Goal: Task Accomplishment & Management: Manage account settings

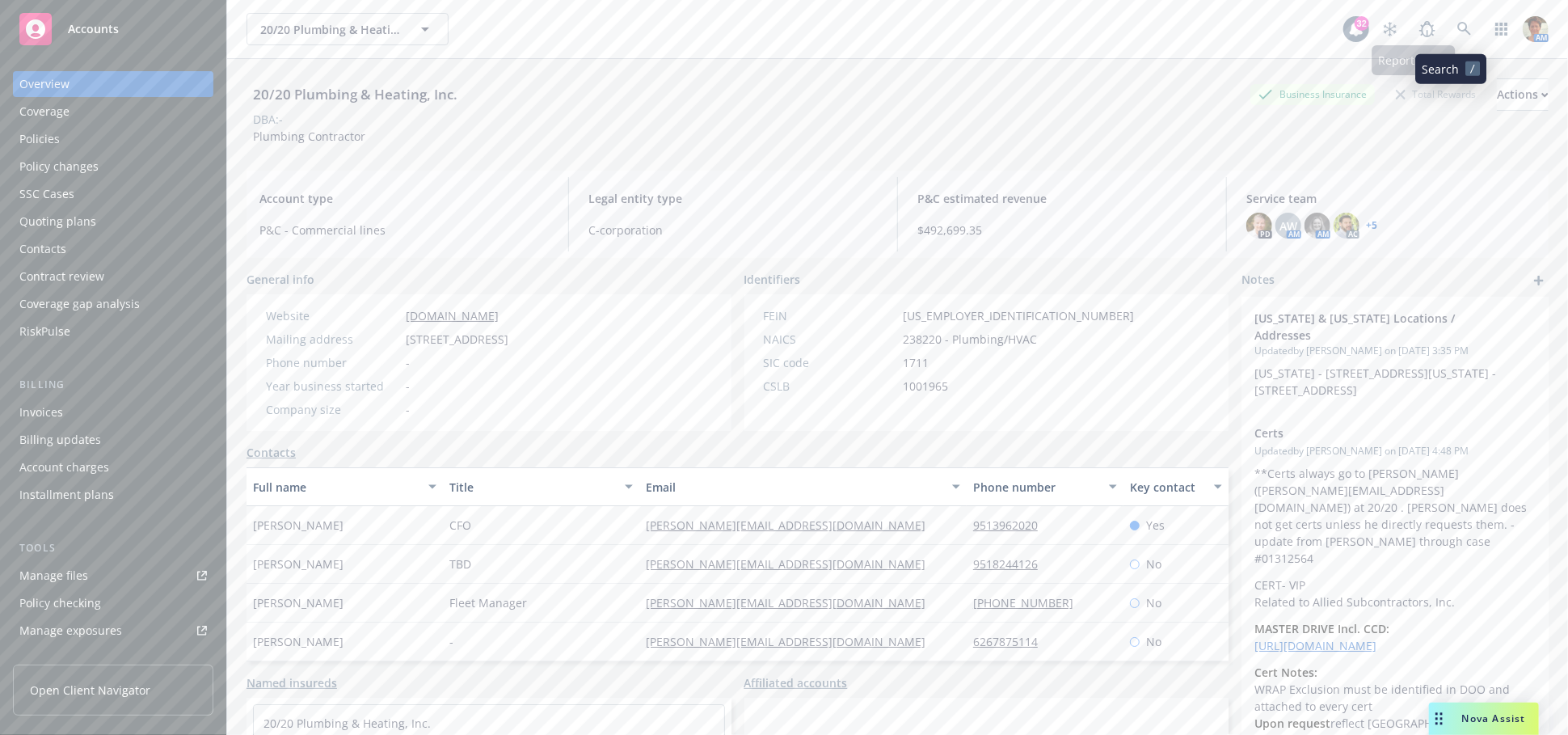
click at [1457, 31] on icon at bounding box center [1463, 28] width 14 height 14
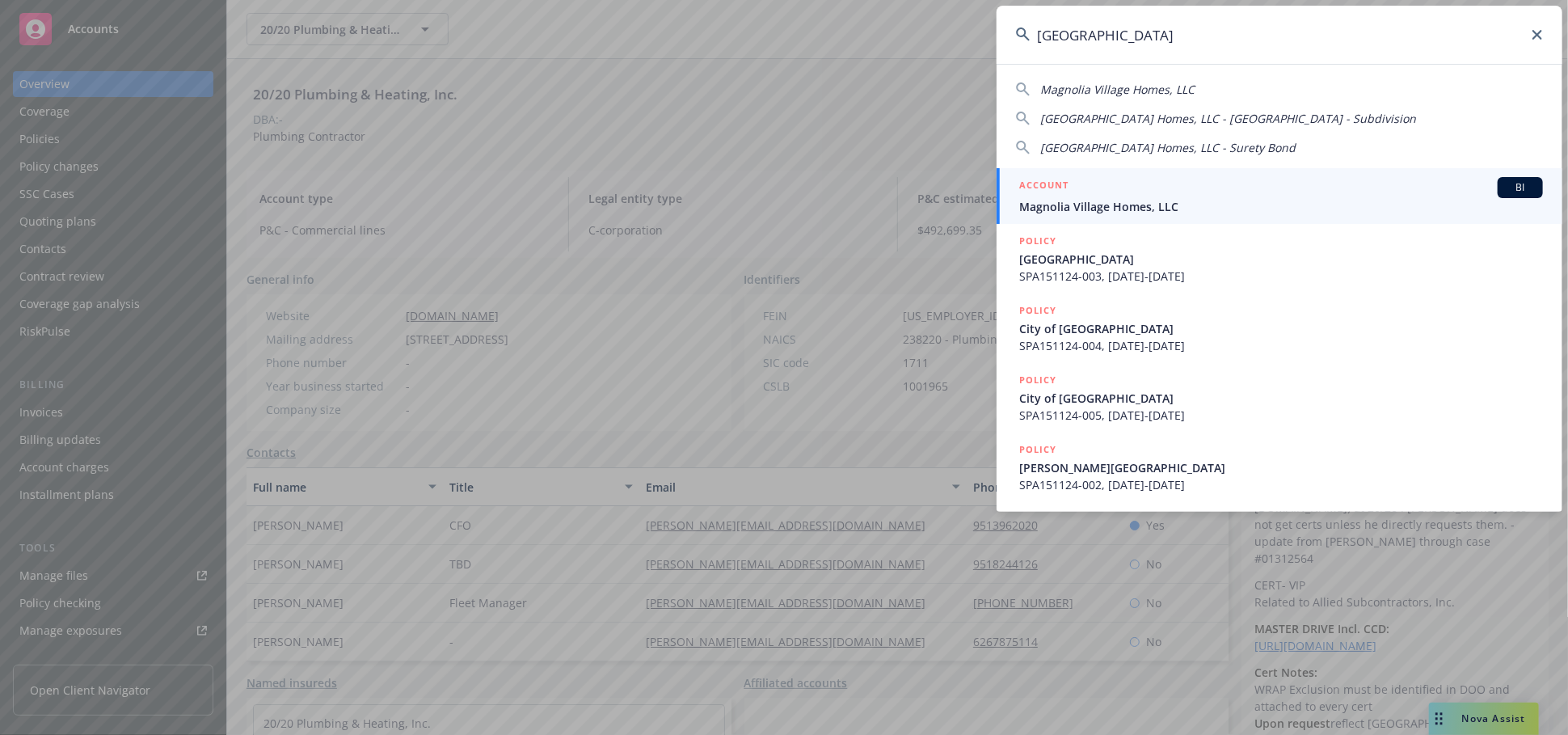
type input "magnolia village"
click at [1165, 199] on span "Magnolia Village Homes, LLC" at bounding box center [1282, 206] width 524 height 17
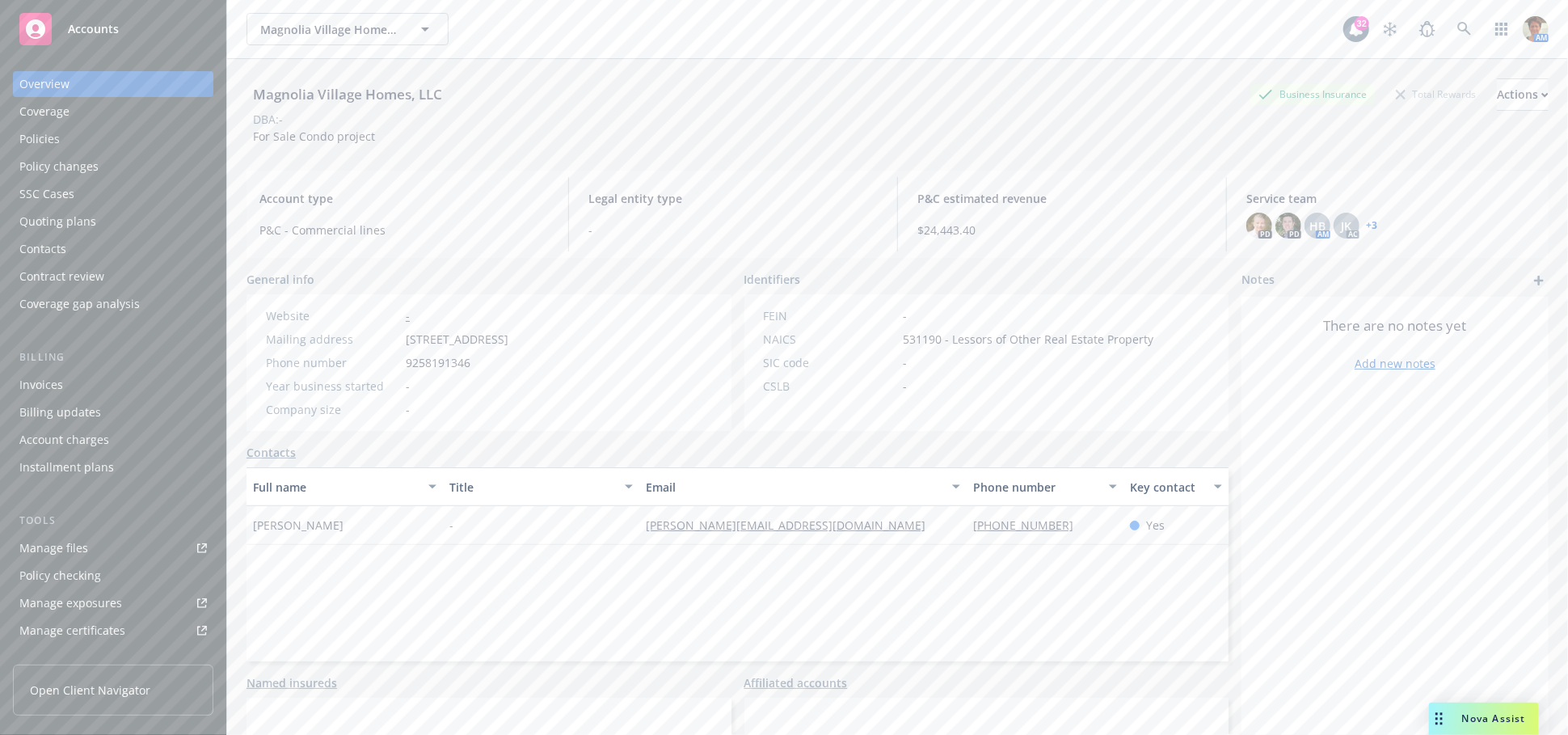
click at [75, 211] on div "Quoting plans" at bounding box center [57, 220] width 76 height 25
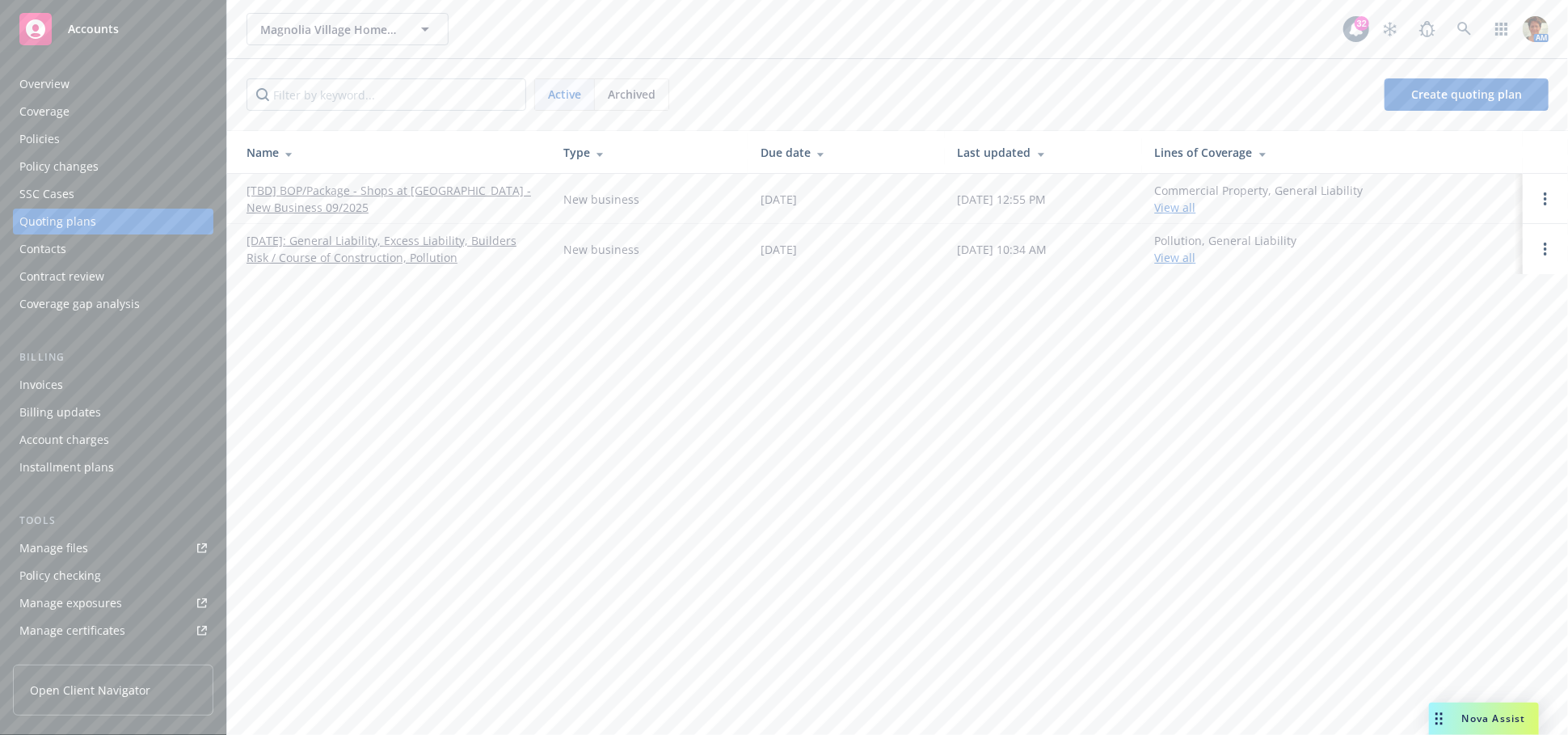
click at [339, 248] on link "01/10/2025: General Liability, Excess Liability, Builders Risk / Course of Cons…" at bounding box center [392, 249] width 291 height 34
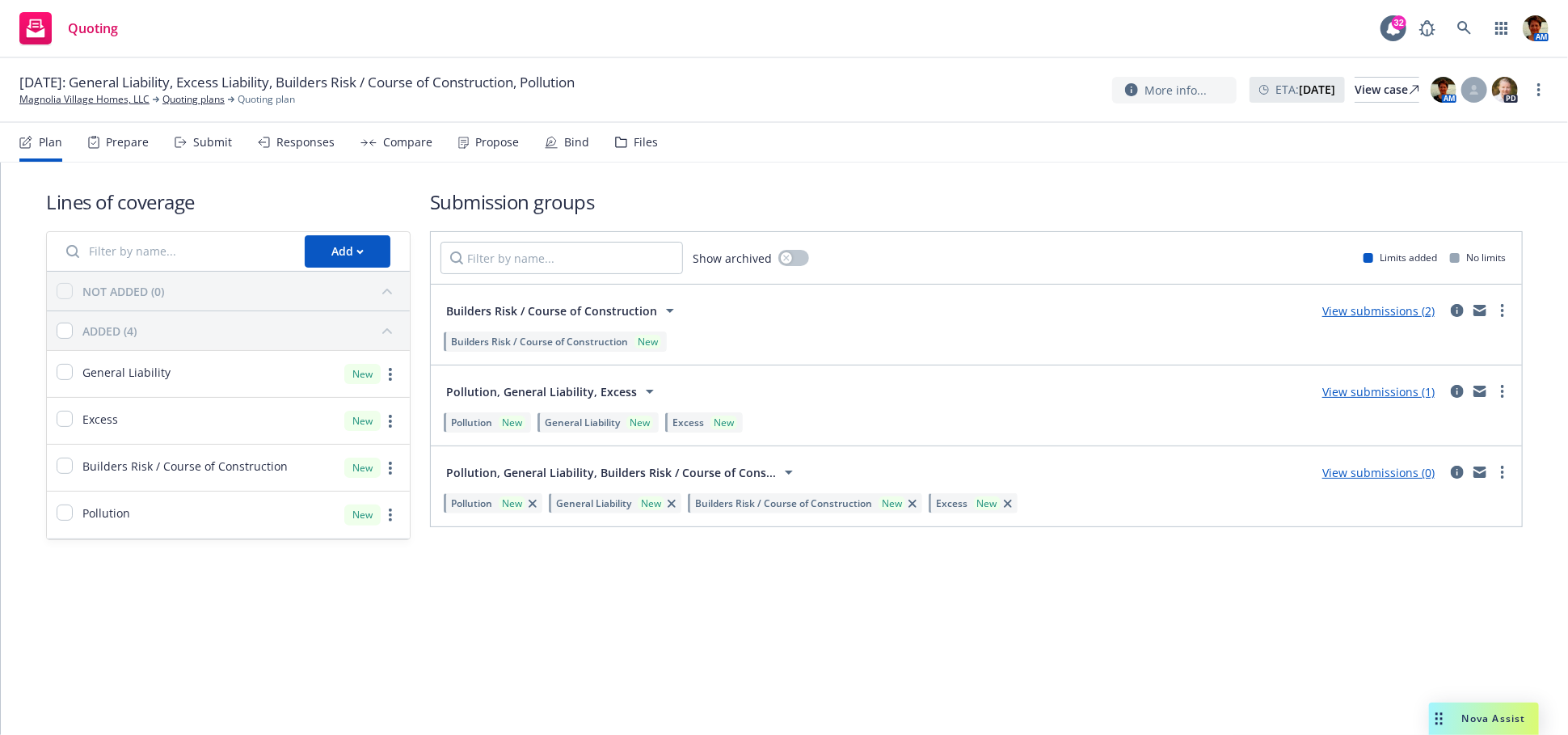
click at [511, 145] on div "Propose" at bounding box center [497, 142] width 43 height 13
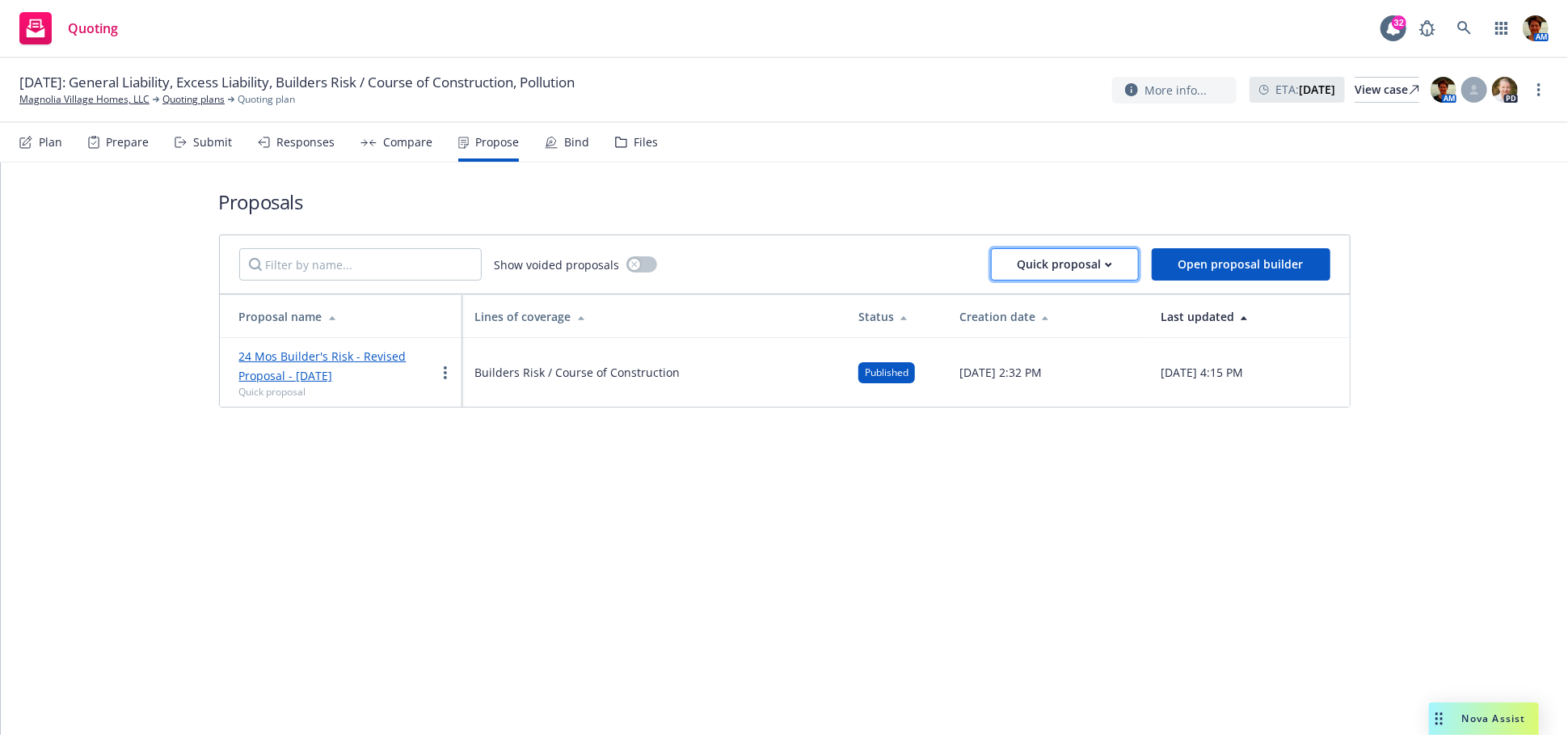
click at [1086, 267] on div "Quick proposal" at bounding box center [1065, 264] width 94 height 31
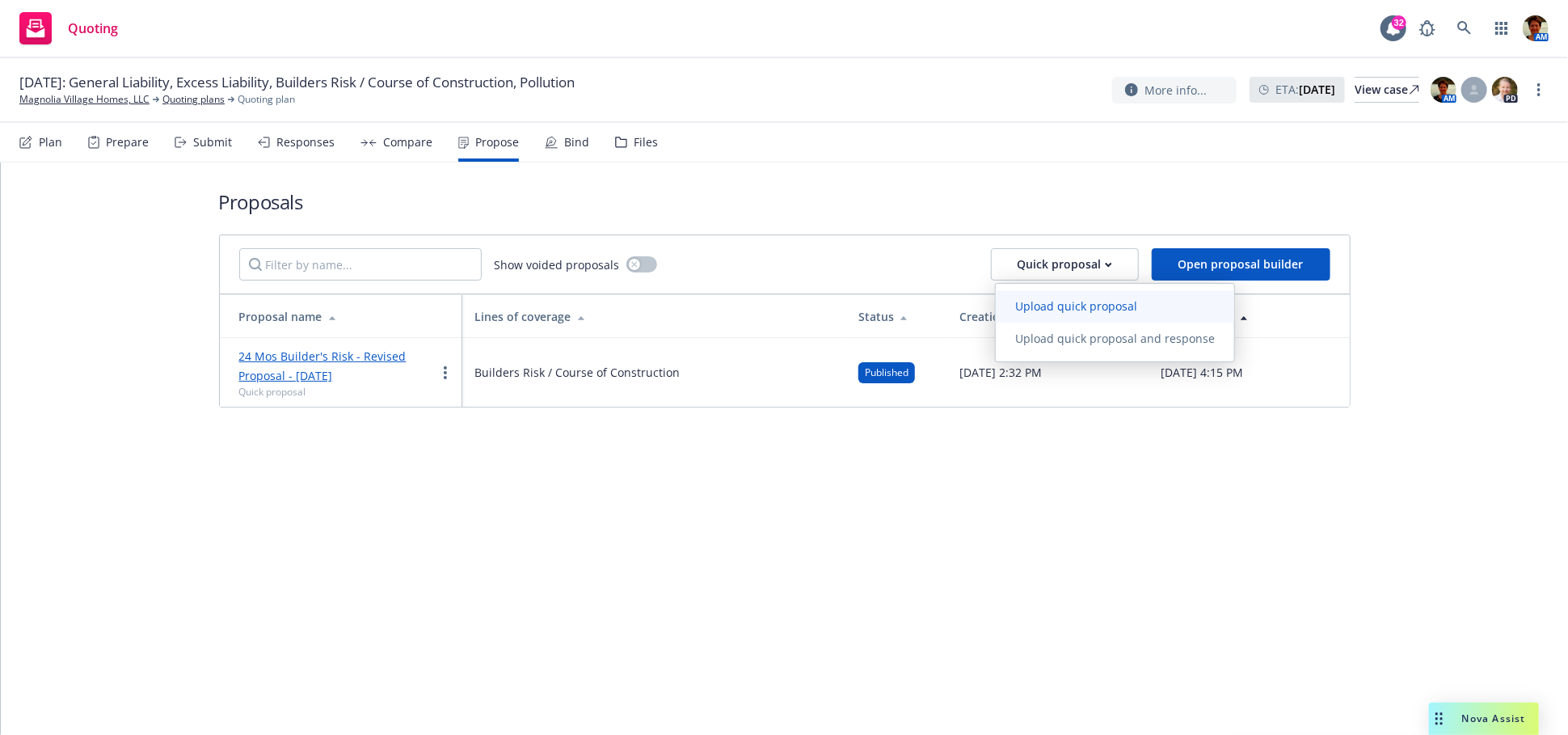
click at [1031, 304] on span "Upload quick proposal" at bounding box center [1076, 305] width 161 height 15
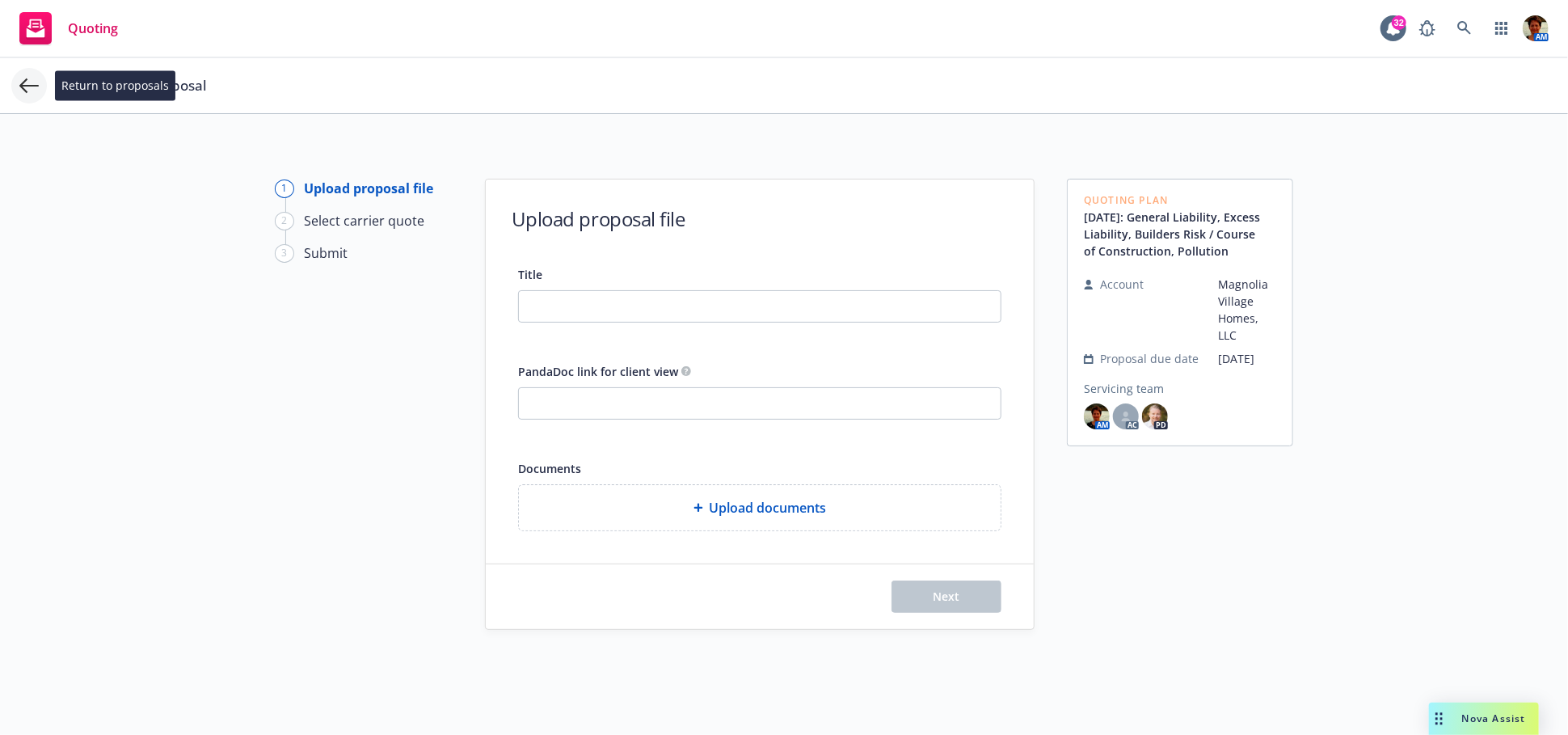
click at [35, 93] on icon at bounding box center [29, 86] width 20 height 20
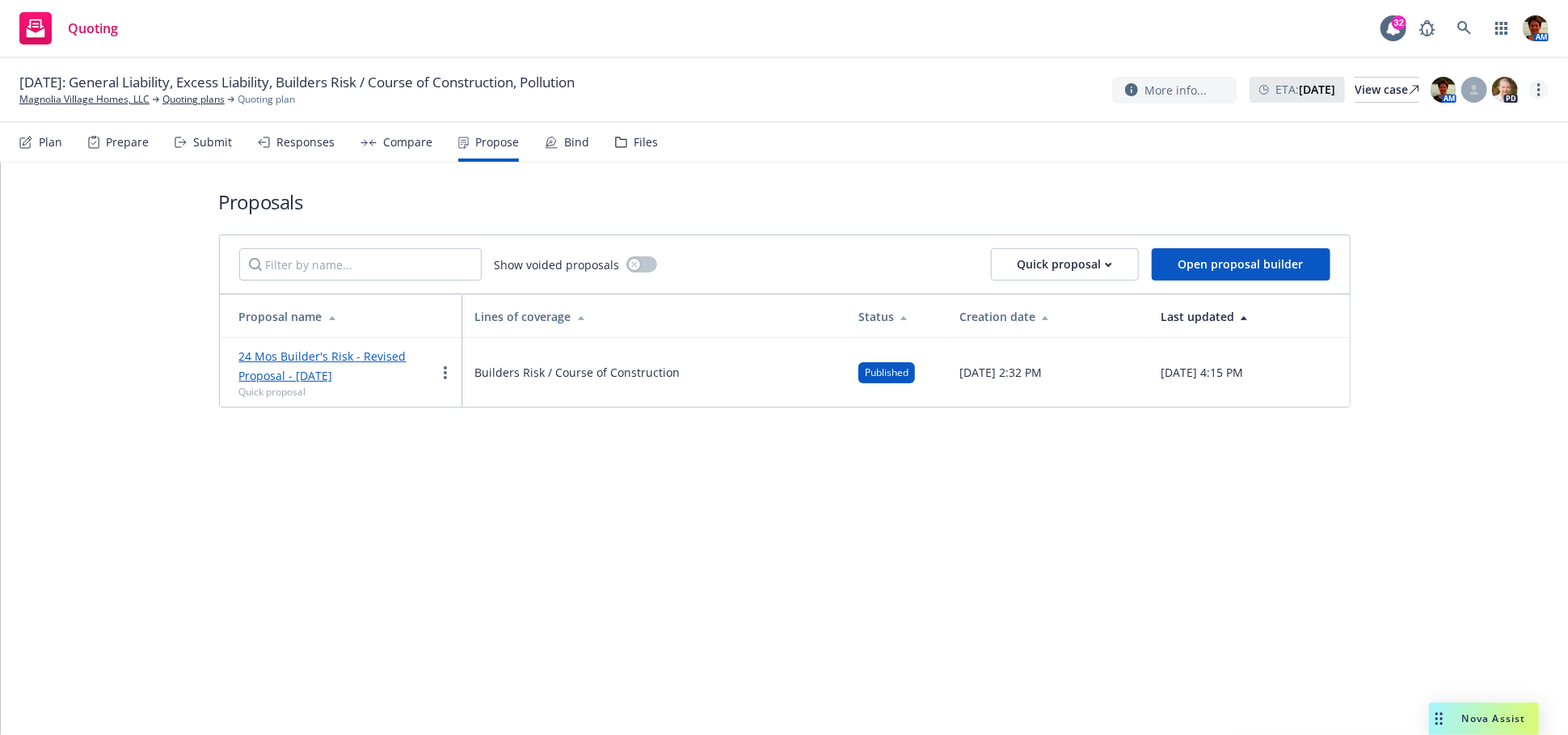
click at [1537, 88] on icon "more" at bounding box center [1538, 90] width 3 height 13
drag, startPoint x: 1462, startPoint y: 122, endPoint x: 1360, endPoint y: 103, distance: 103.8
click at [1460, 122] on link "Copy logging email" at bounding box center [1458, 122] width 180 height 32
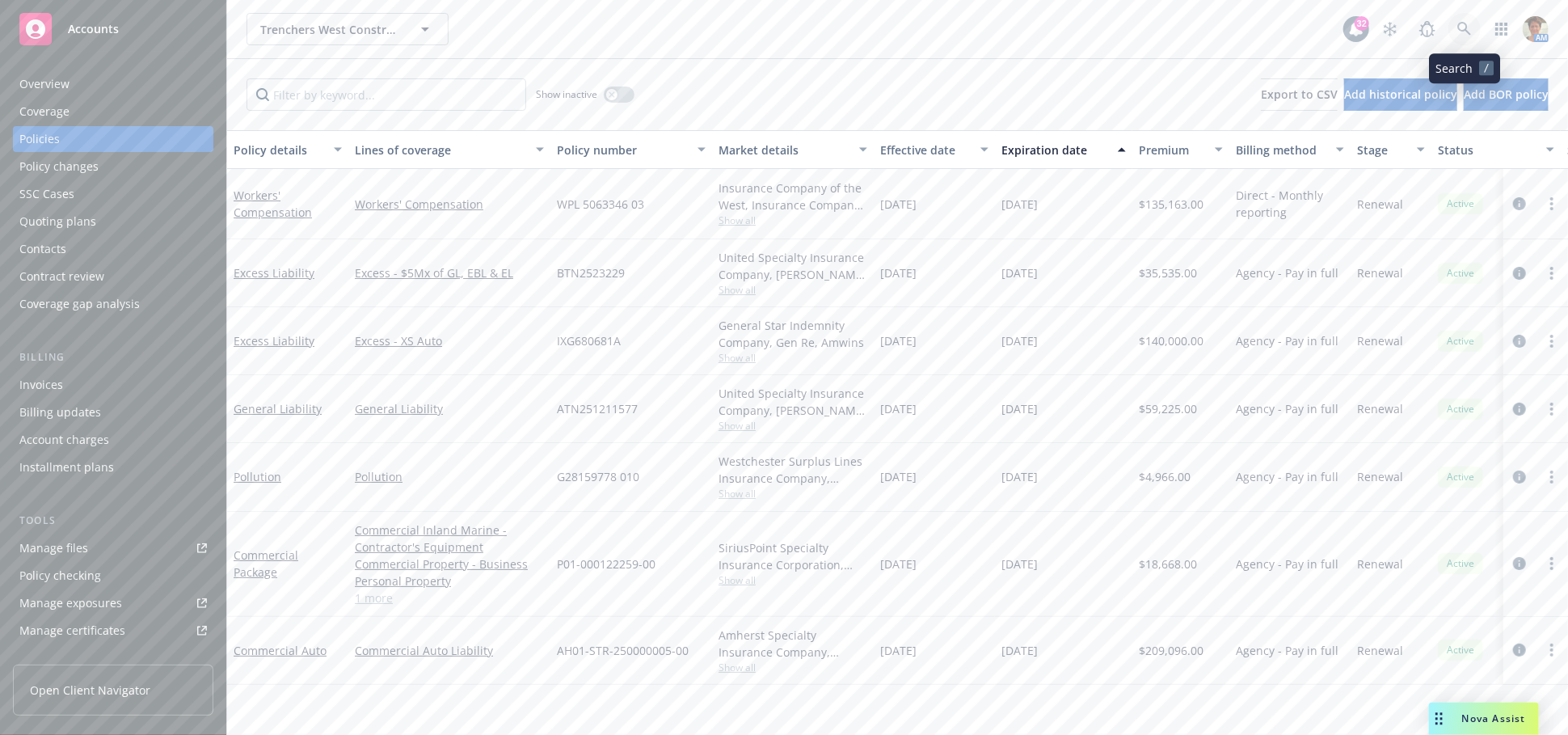
click at [1463, 28] on icon at bounding box center [1463, 28] width 14 height 14
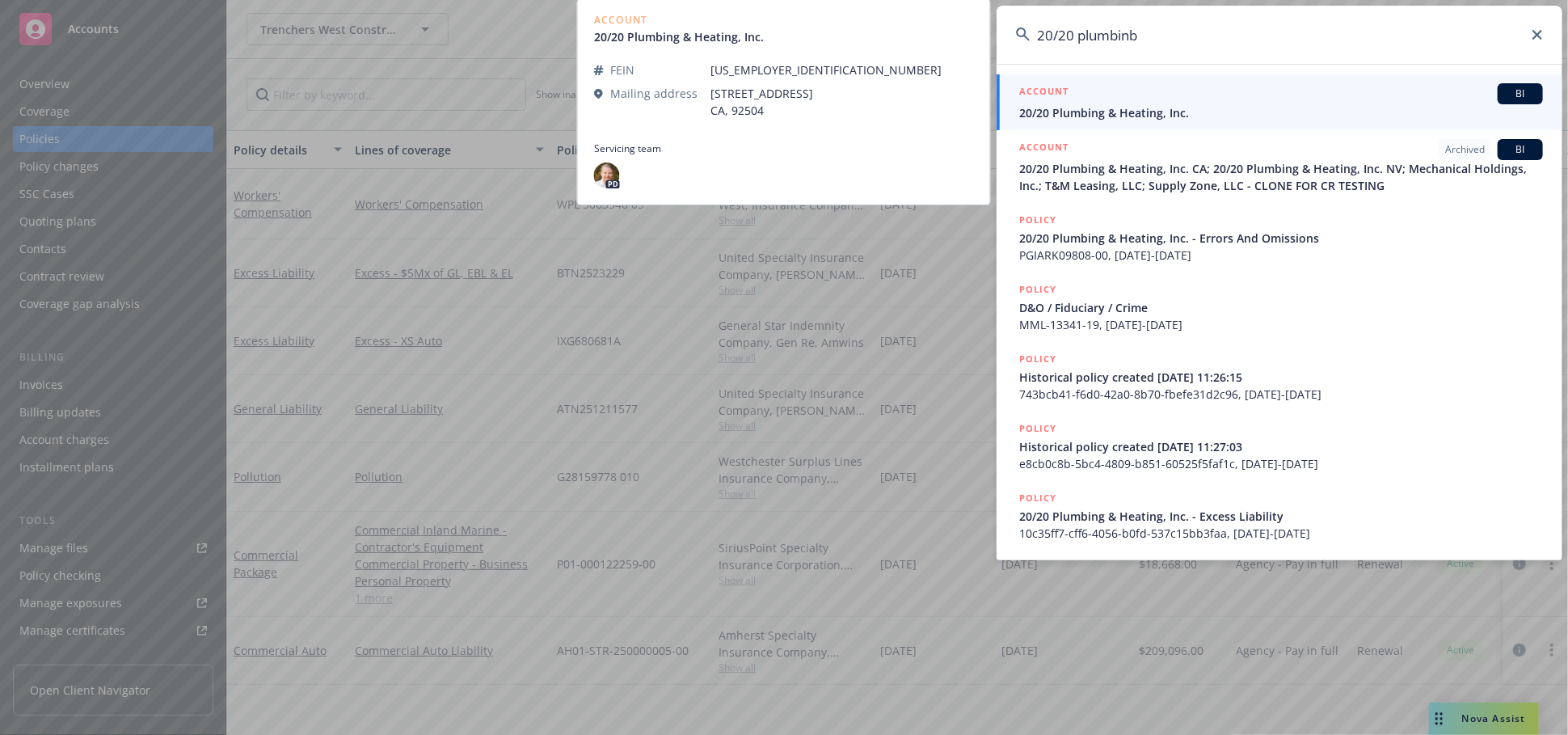
type input "20/20 plumbinb"
click at [1144, 97] on div "ACCOUNT BI" at bounding box center [1282, 93] width 524 height 21
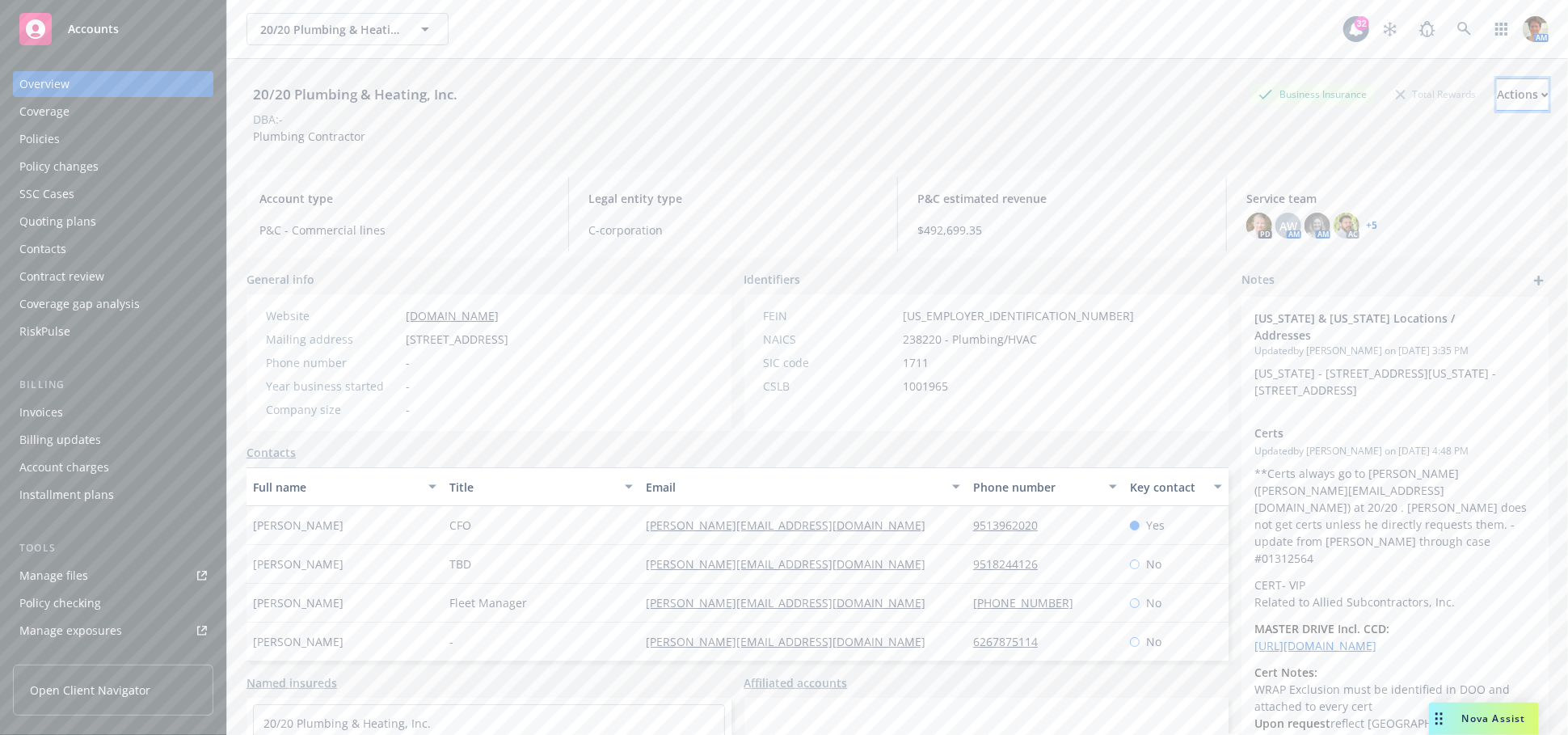
click at [1497, 90] on div "Actions" at bounding box center [1522, 94] width 52 height 31
click at [88, 577] on link "Manage files" at bounding box center [113, 575] width 201 height 25
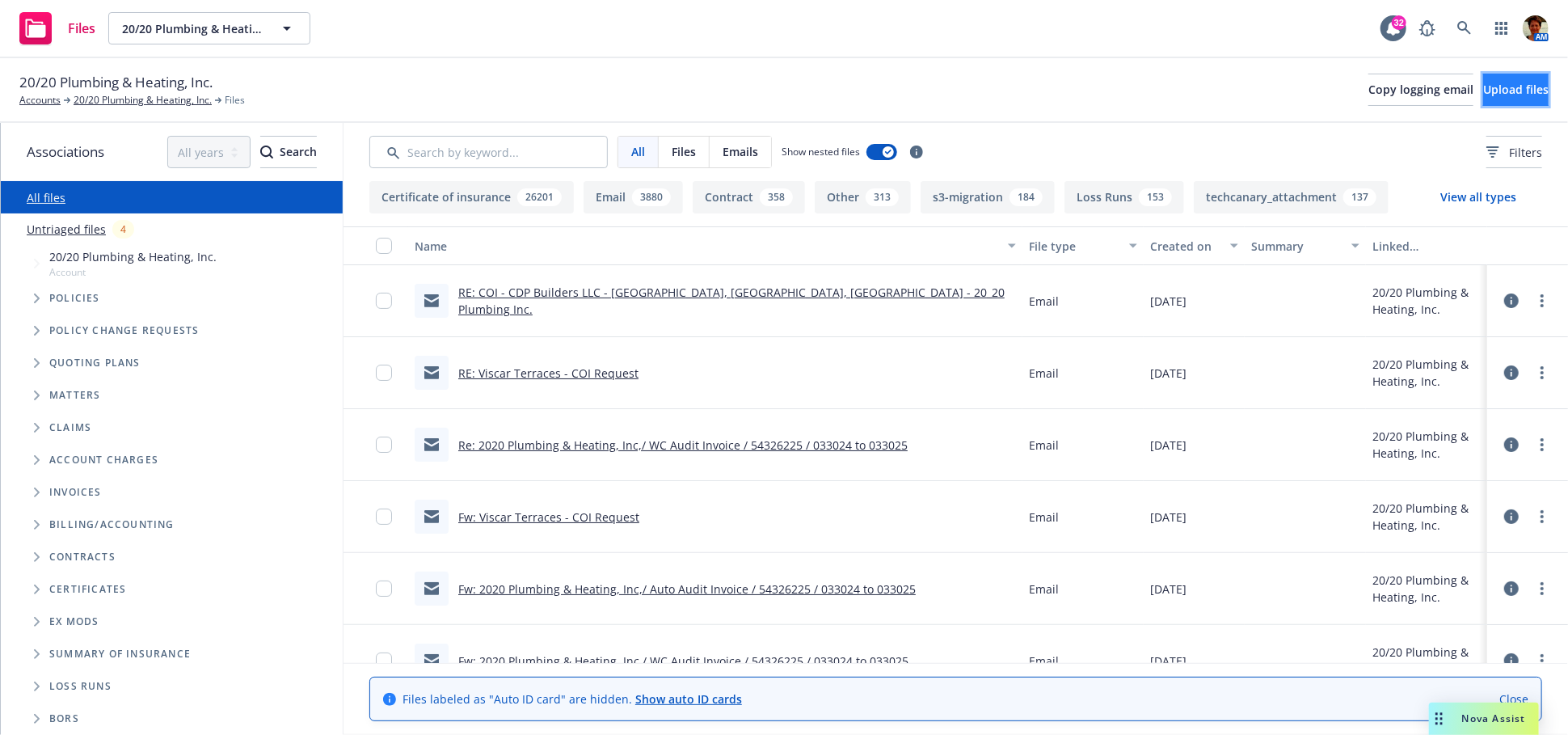
click at [1491, 88] on span "Upload files" at bounding box center [1515, 90] width 65 height 15
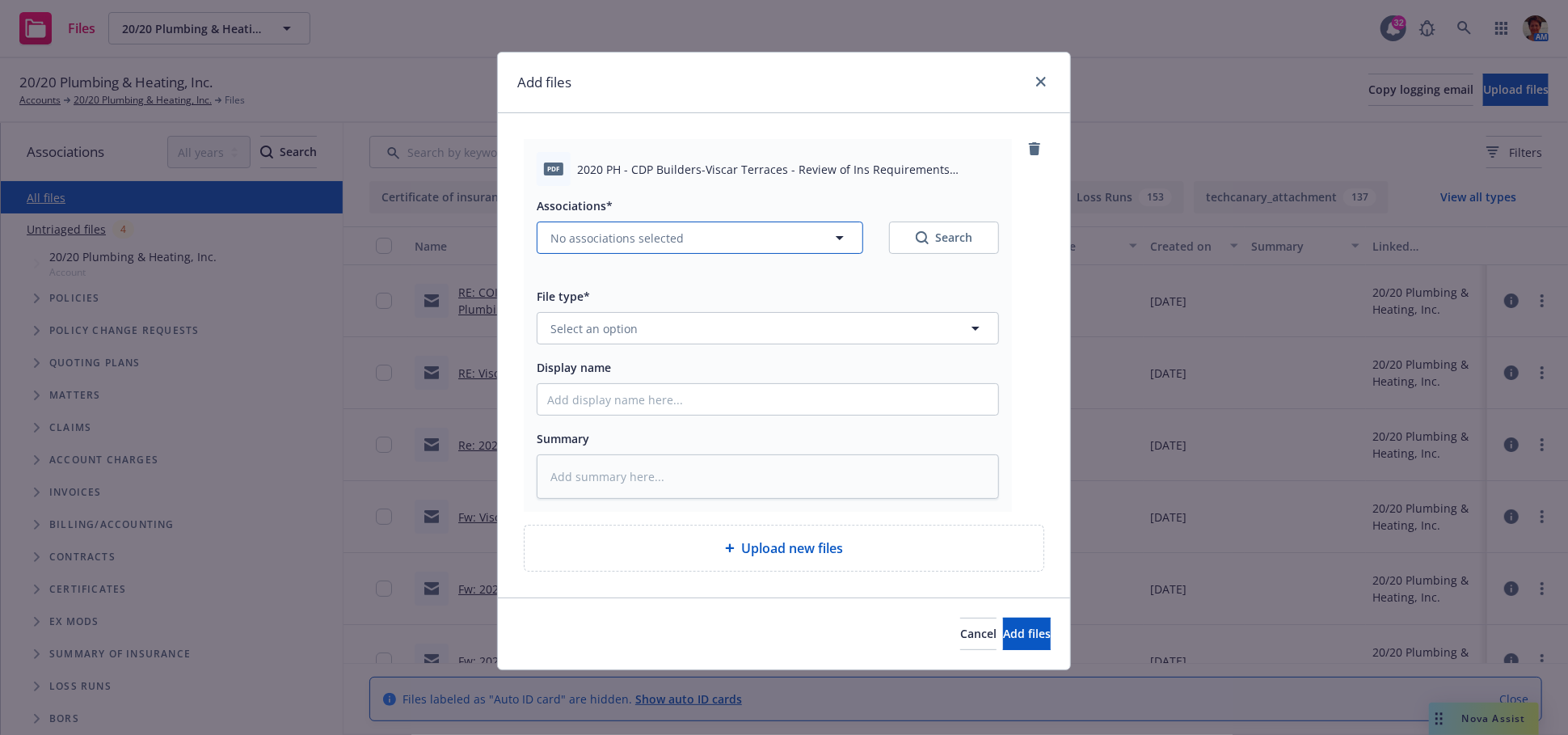
click at [661, 240] on span "No associations selected" at bounding box center [617, 238] width 134 height 17
type textarea "x"
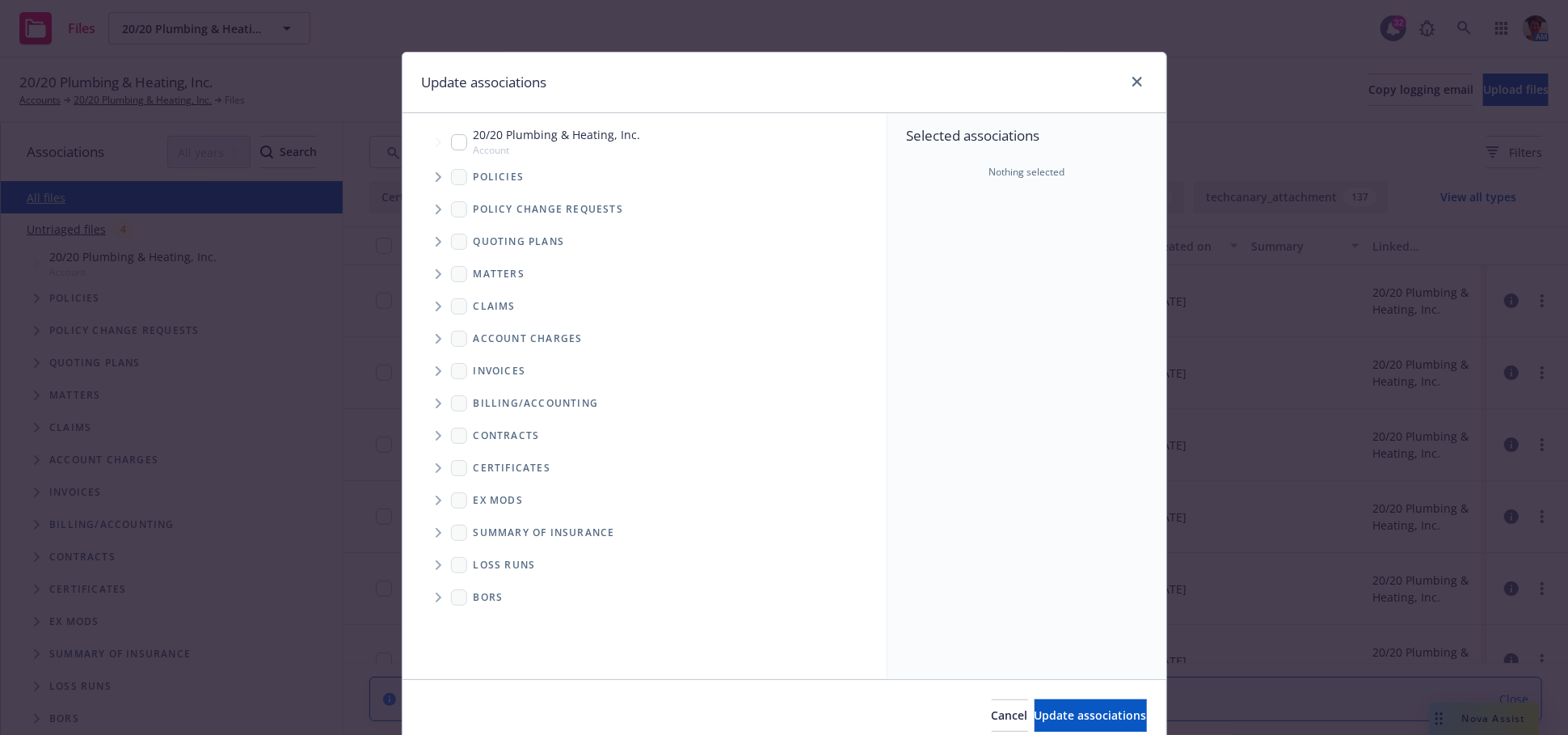
click at [454, 142] on input "Tree Example" at bounding box center [459, 141] width 16 height 16
checkbox input "true"
click at [1039, 718] on span "Update associations" at bounding box center [1090, 714] width 112 height 15
type textarea "x"
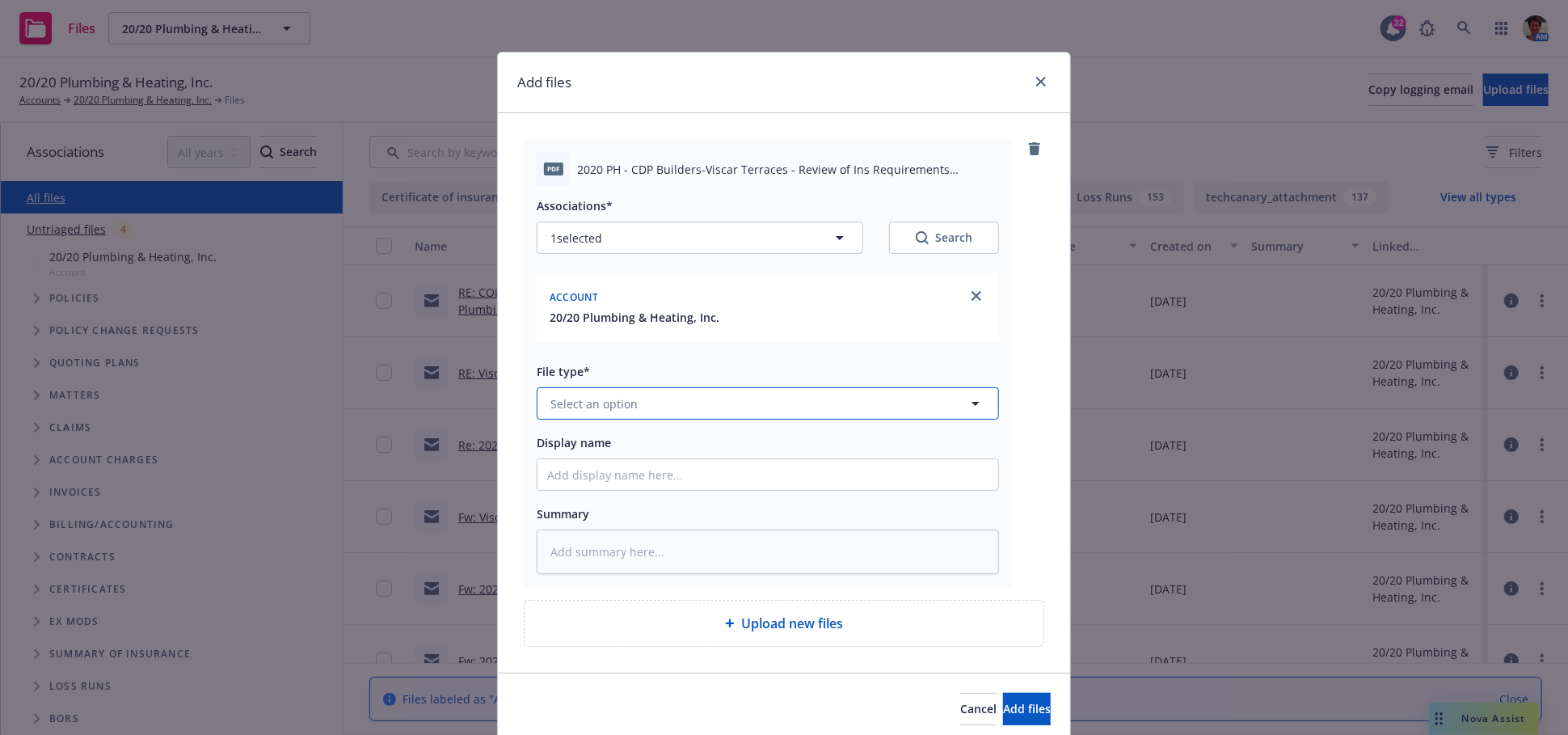
click at [631, 400] on button "Select an option" at bounding box center [768, 403] width 463 height 32
type input "contract"
click at [628, 435] on div "Contract" at bounding box center [767, 449] width 461 height 42
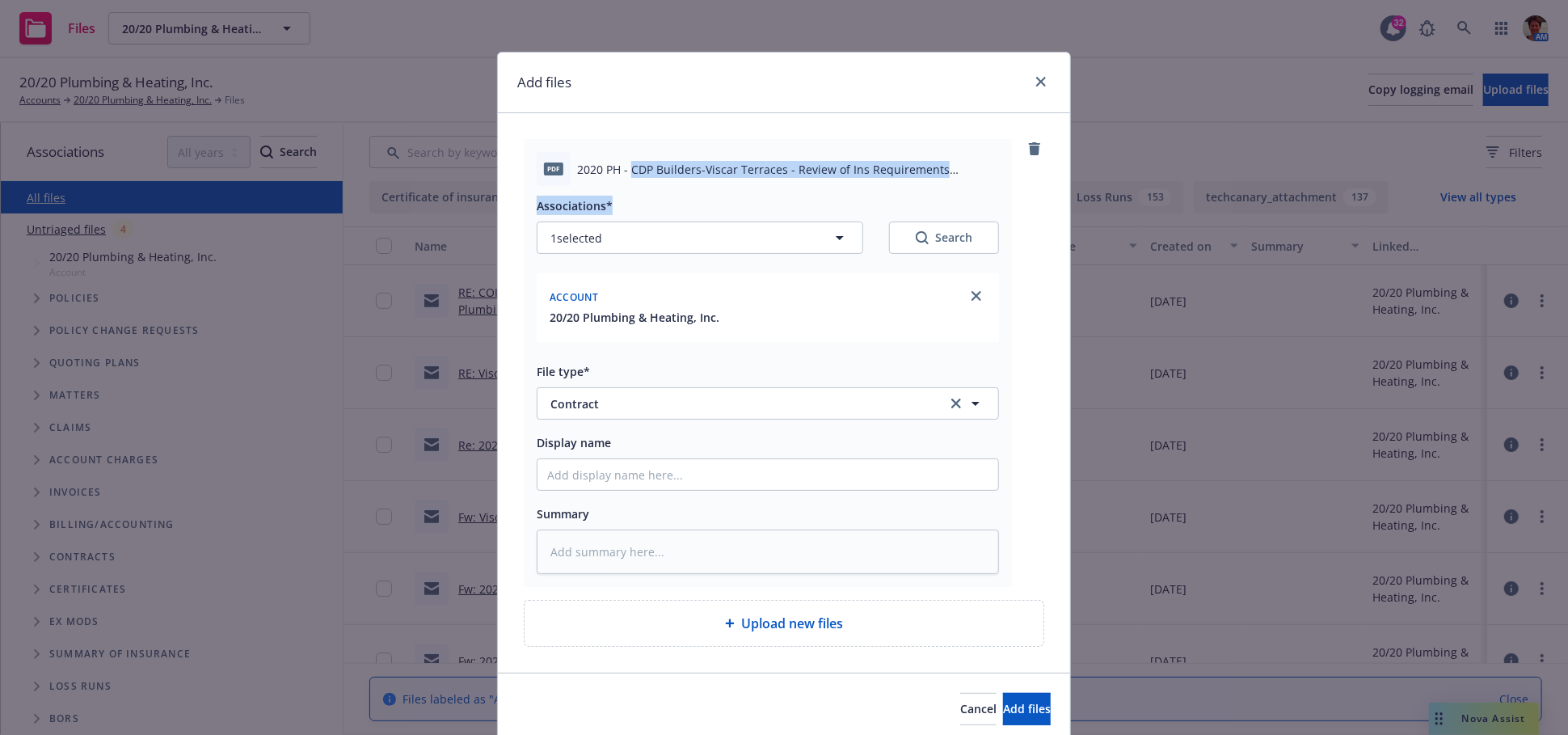
drag, startPoint x: 623, startPoint y: 171, endPoint x: 923, endPoint y: 193, distance: 300.8
click at [923, 193] on div "pdf 2020 PH - CDP Builders-Viscar Terraces - Review of Ins Requirements [DATE].…" at bounding box center [768, 363] width 488 height 448
copy div "CDP Builders-Viscar Terraces - Review of Ins Requirements [DATE].pdf Associatio…"
click at [584, 481] on input "Display name" at bounding box center [767, 474] width 461 height 31
paste input "CDP Builders-Viscar Terraces - Review of Ins Requirements [DATE].pdf Associatio…"
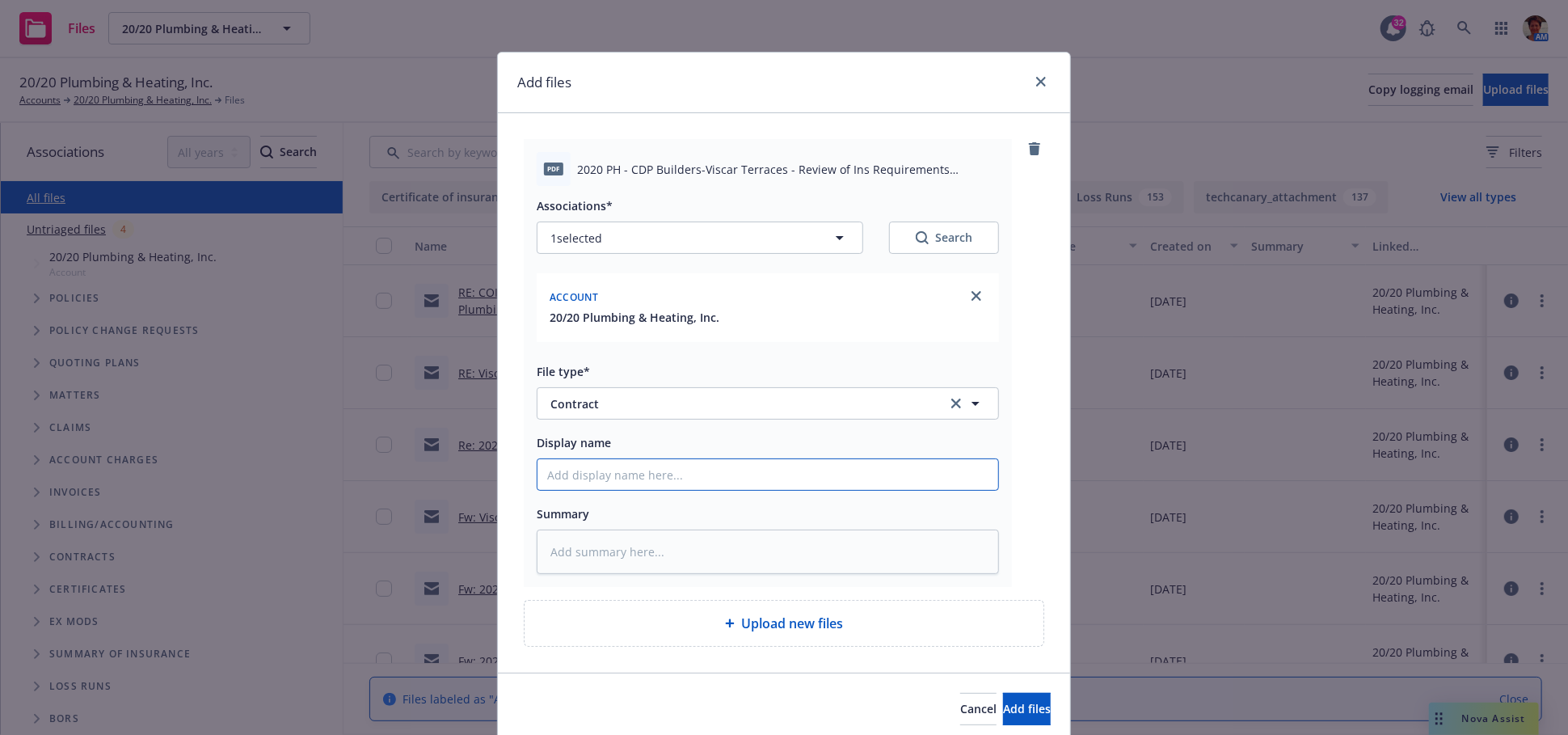
type textarea "x"
type input "CDP Builders-Viscar Terraces - Review of Ins Requirements [DATE].pdf Associatio…"
type textarea "x"
type input "CDP Builders-Viscar Terraces - Review of Ins Requirements [DATE].pdf Associatio…"
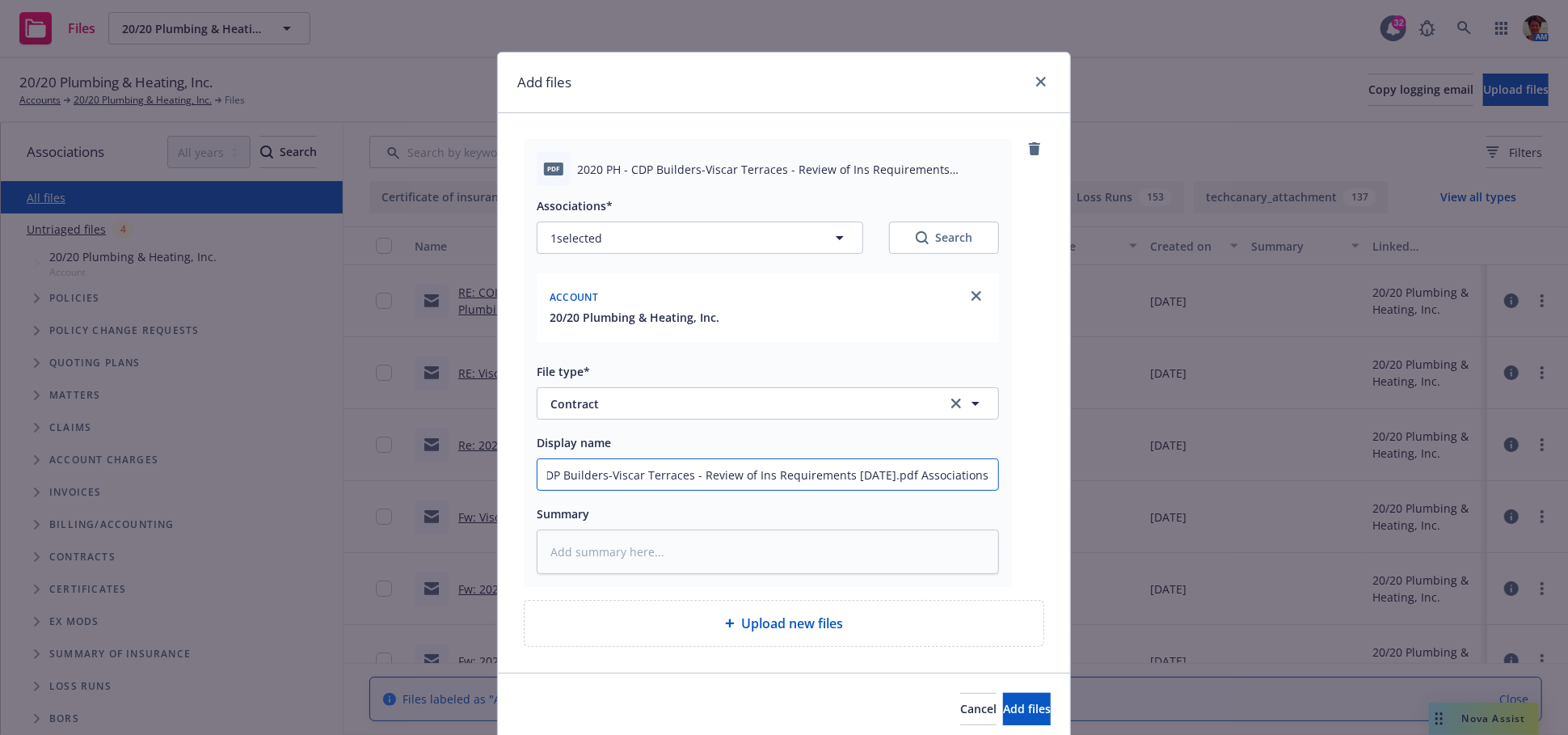
type textarea "x"
type input "CDP Builders-Viscar Terraces - Review of Ins Requirements [DATE].pdf Association"
type textarea "x"
type input "CDP Builders-Viscar Terraces - Review of Ins Requirements [DATE].pdf Associatio"
type textarea "x"
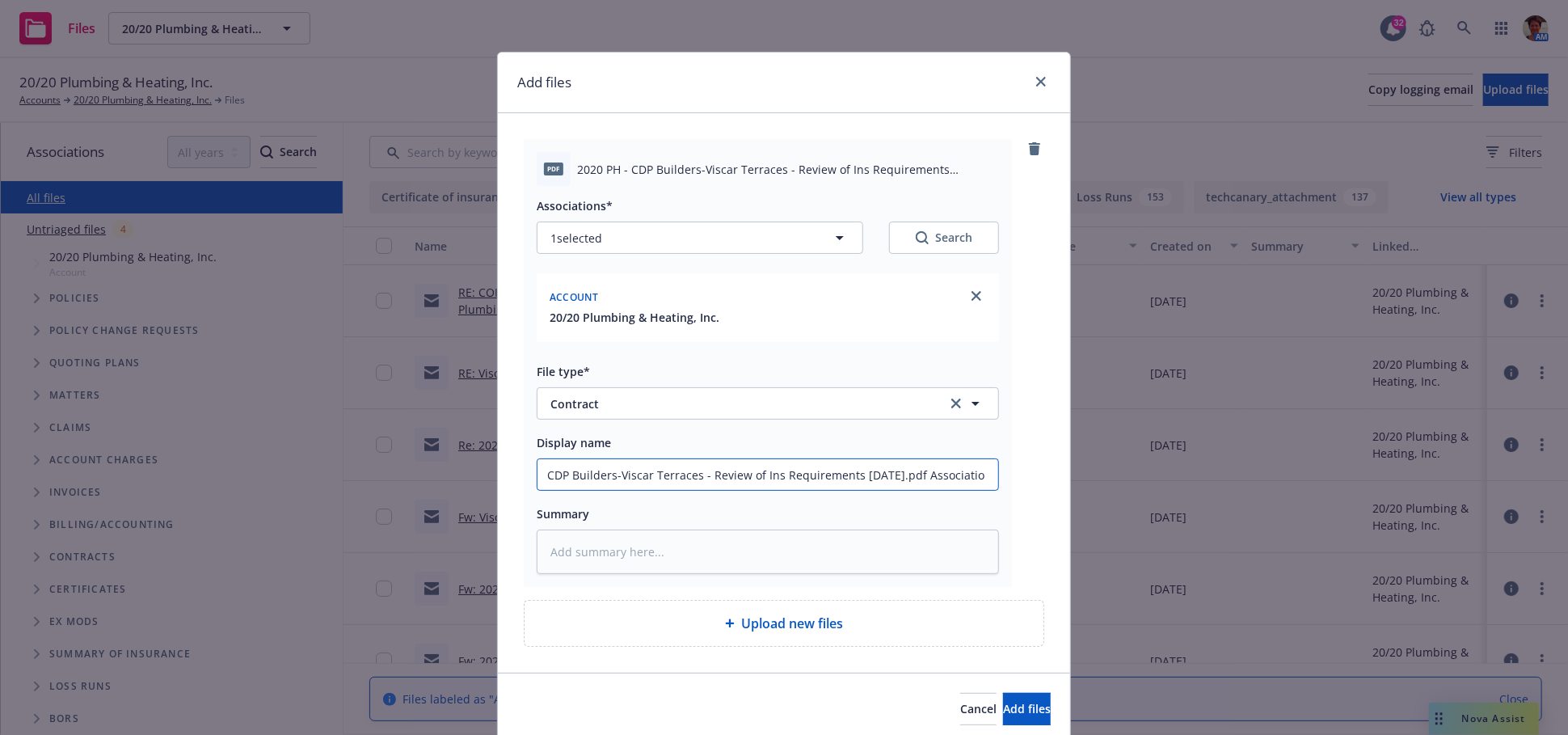
type input "CDP Builders-Viscar Terraces - Review of Ins Requirements [DATE].pdf Associati"
type textarea "x"
type input "CDP Builders-Viscar Terraces - Review of Ins Requirements [DATE].pdf Associat"
type textarea "x"
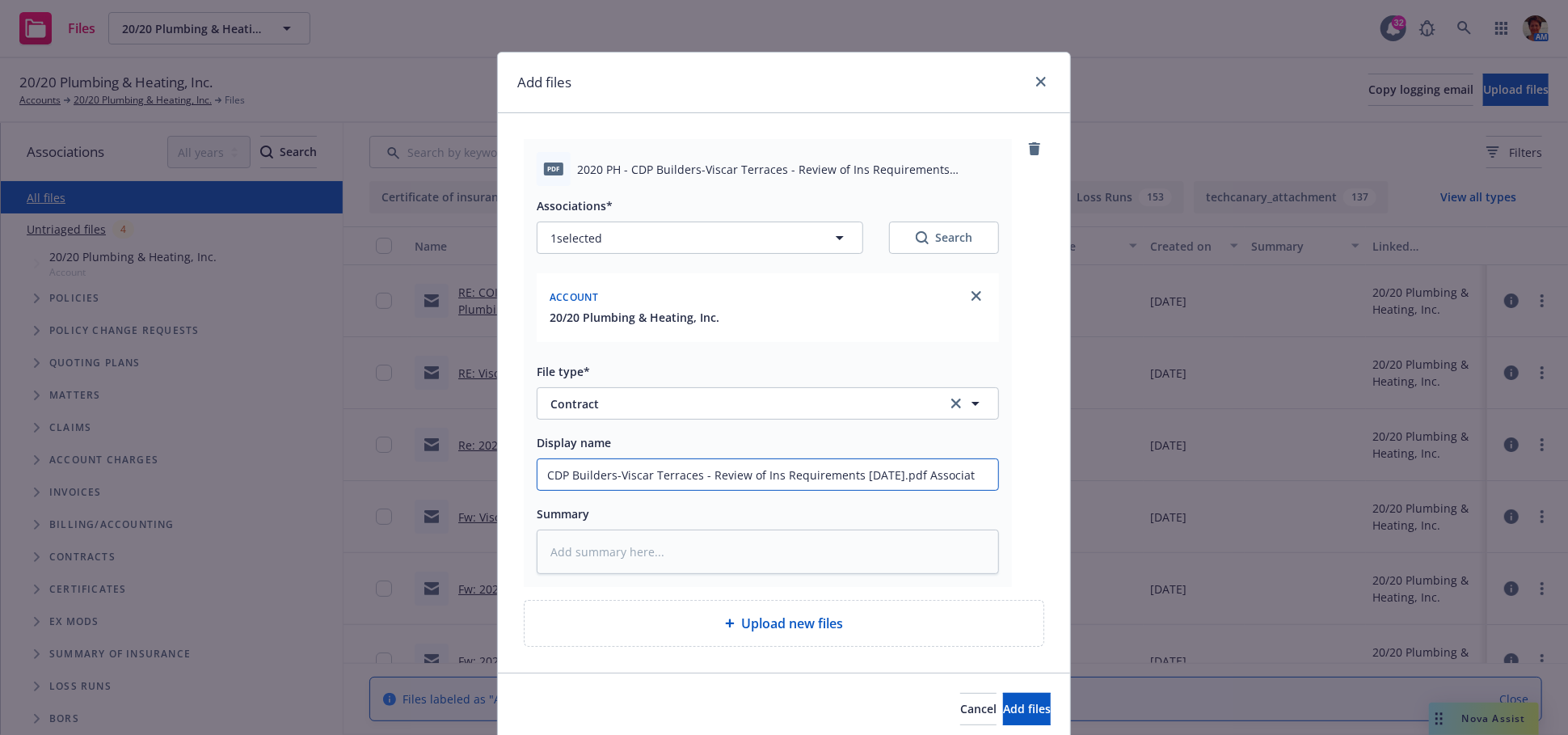
type input "CDP Builders-Viscar Terraces - Review of Ins Requirements [DATE].pdf Associa"
type textarea "x"
type input "CDP Builders-Viscar Terraces - Review of Ins Requirements [DATE].pdf Associ"
type textarea "x"
type input "CDP Builders-Viscar Terraces - Review of Ins Requirements [DATE].pdf Assoc"
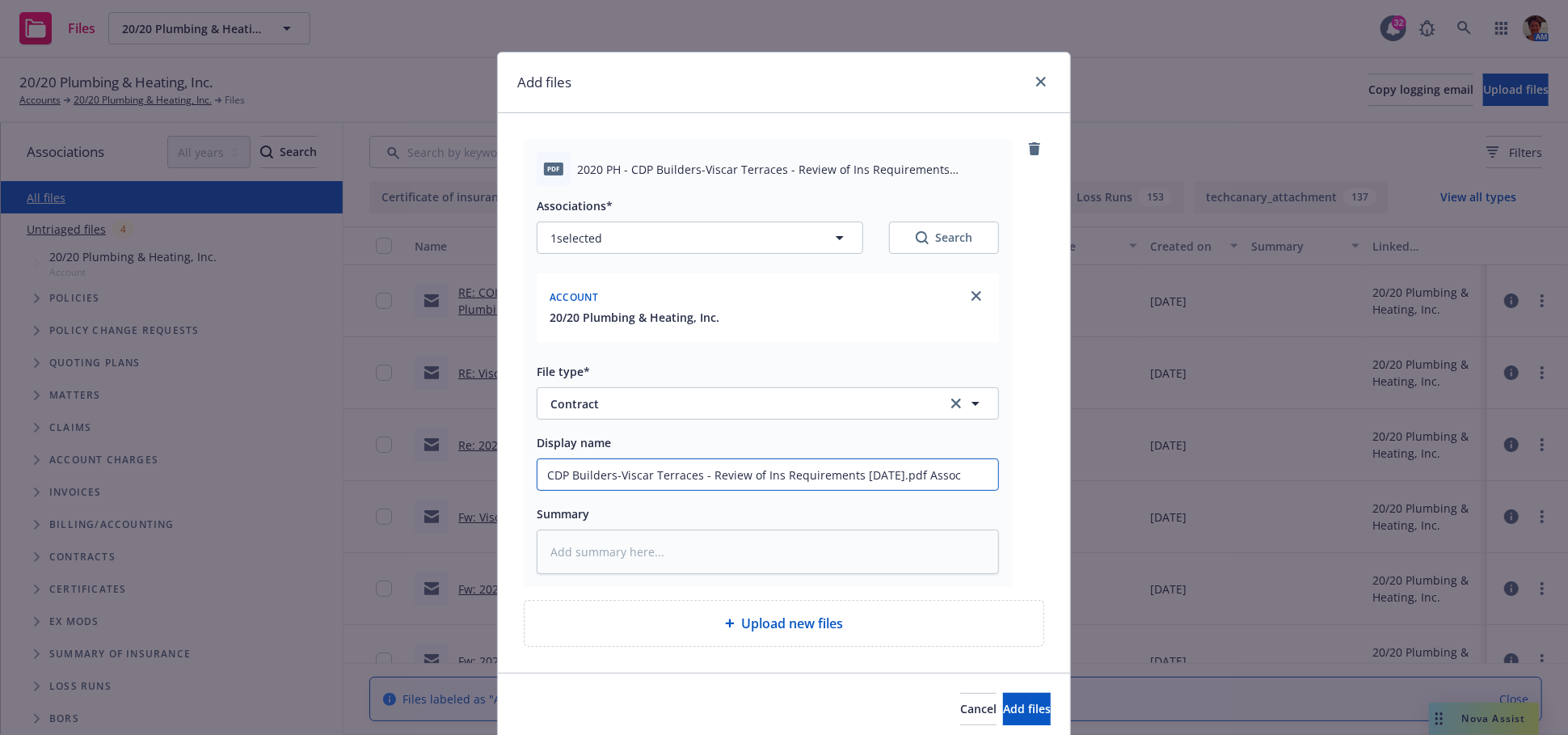
type textarea "x"
type input "CDP Builders-Viscar Terraces - Review of Ins Requirements [DATE].pdf Asso"
type textarea "x"
type input "CDP Builders-Viscar Terraces - Review of Ins Requirements [DATE].pdf Ass"
type textarea "x"
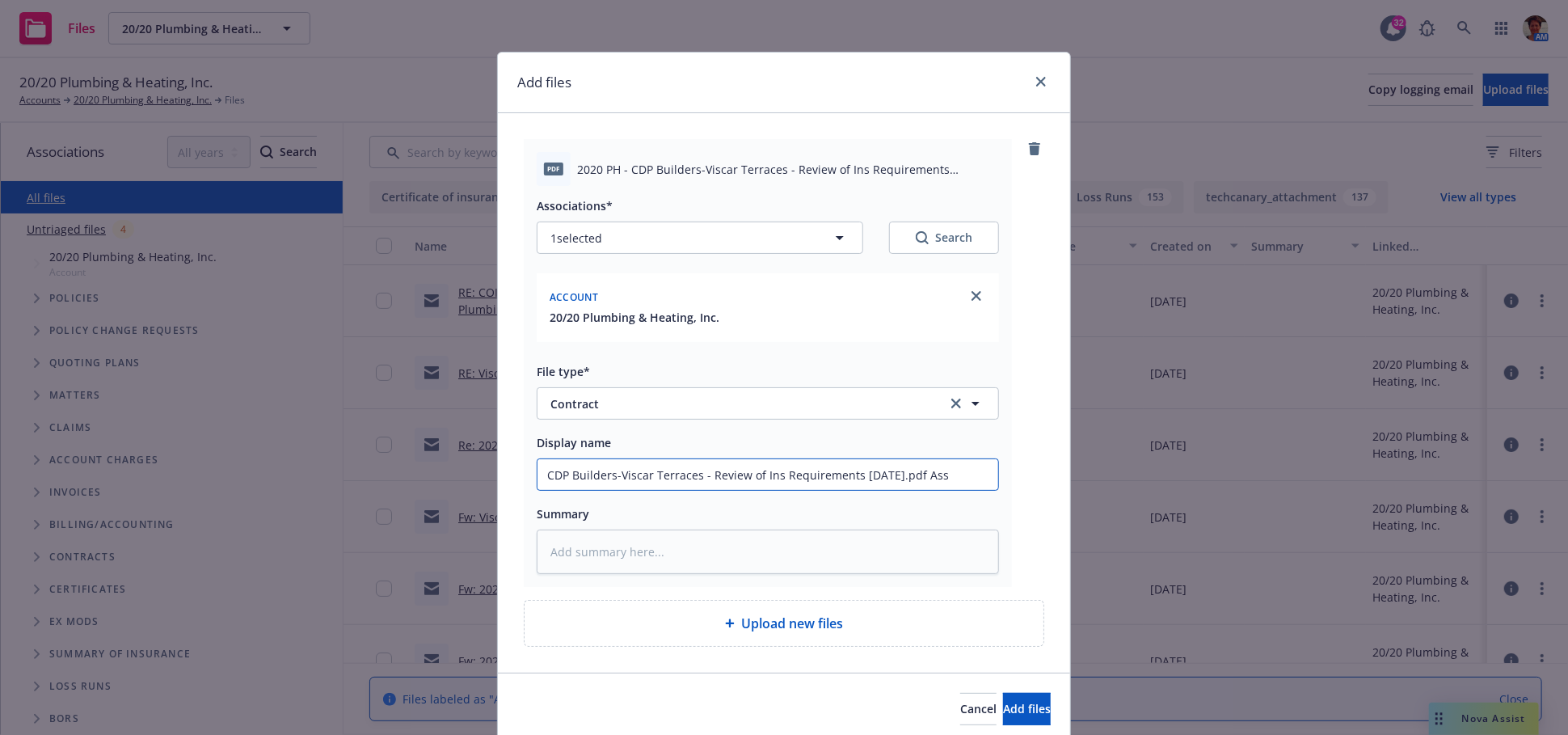
type input "CDP Builders-Viscar Terraces - Review of Ins Requirements [DATE].pdf As"
type textarea "x"
type input "CDP Builders-Viscar Terraces - Review of Ins Requirements [DATE].pdf A"
type textarea "x"
type input "CDP Builders-Viscar Terraces - Review of Ins Requirements [DATE].pdf"
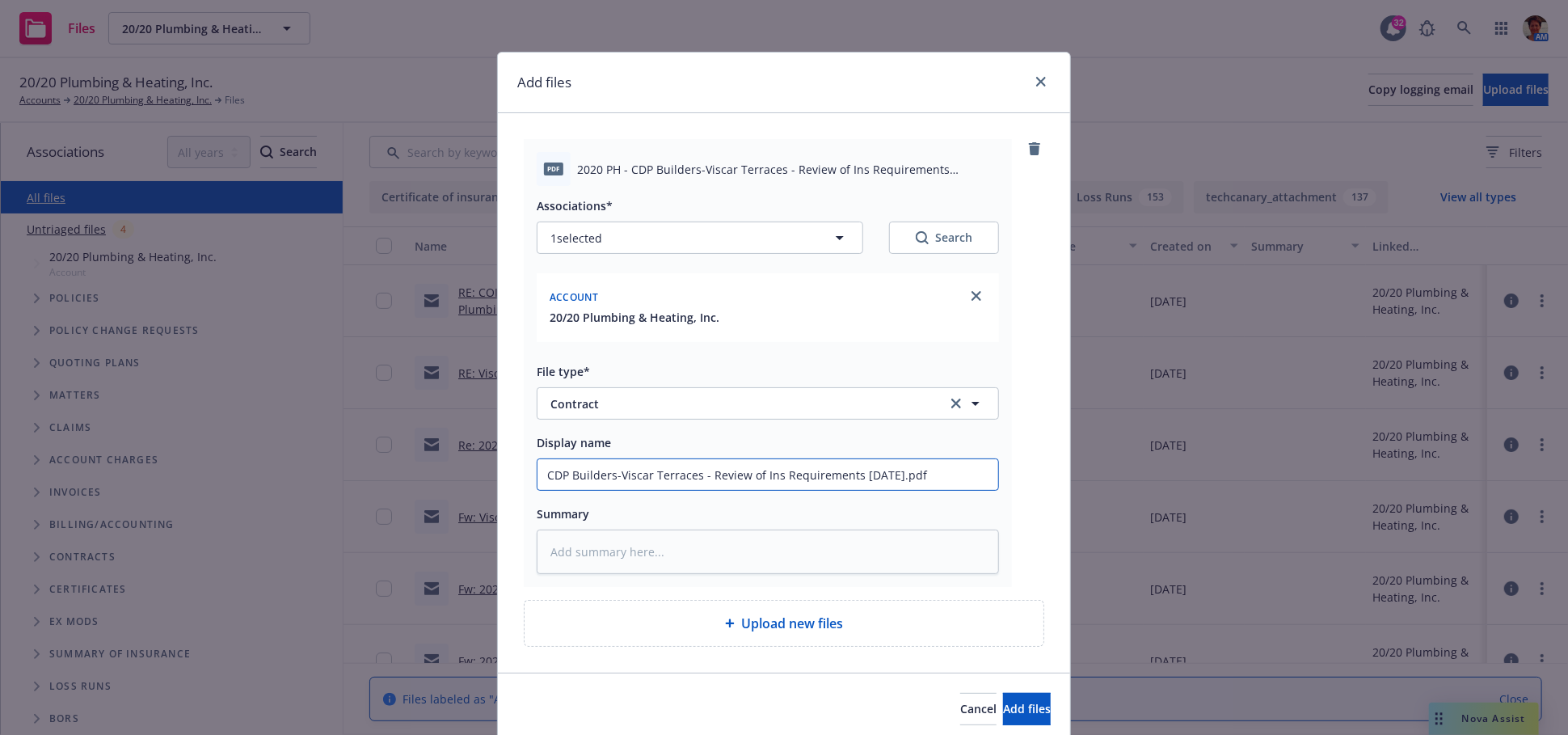
type textarea "x"
type input "CDP Builders-Viscar Terraces - Review of Ins Requirements [DATE].pdf"
type textarea "x"
type input "CDP Builders-Viscar Terraces - Review of Ins Requirements [DATE].pd"
type textarea "x"
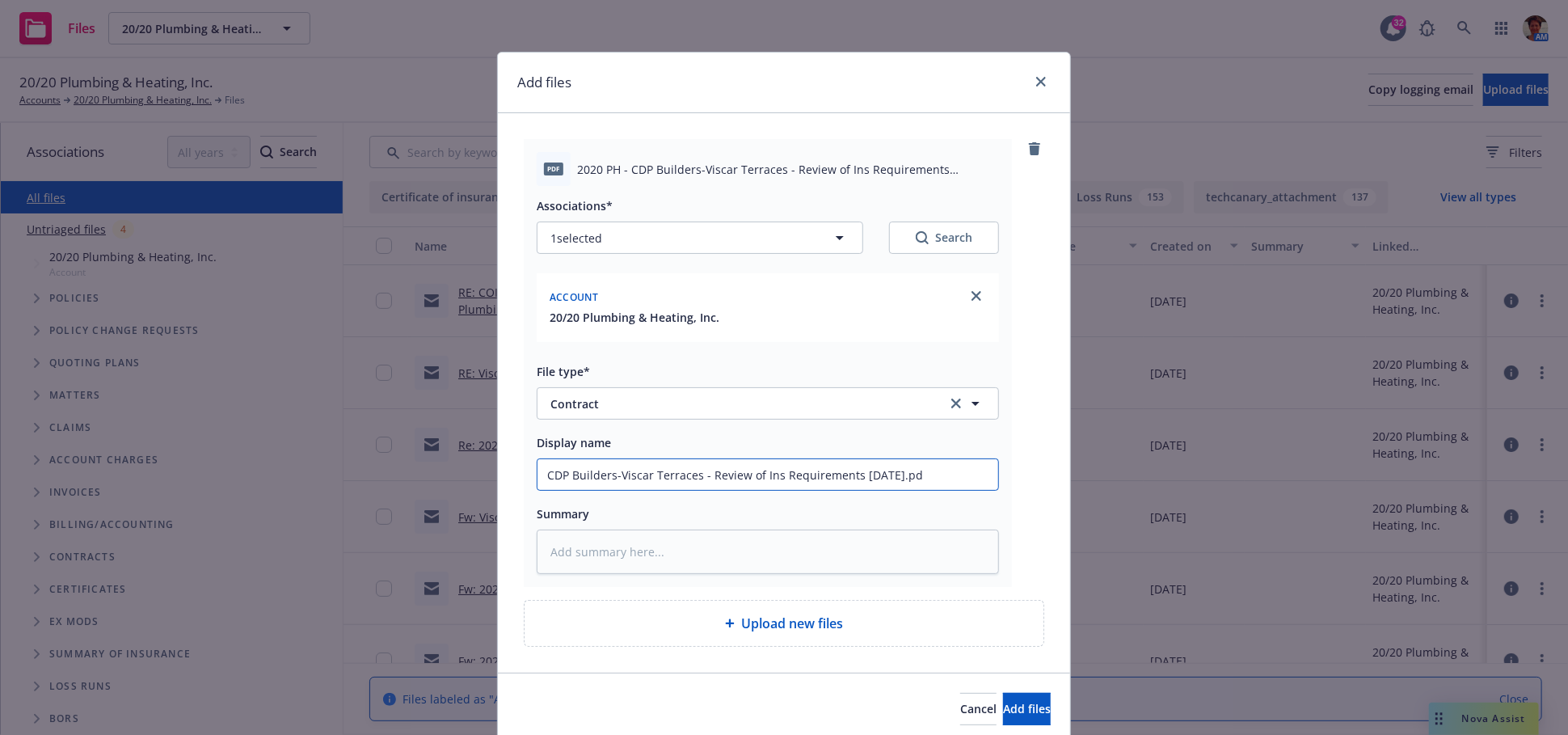
type input "CDP Builders-Viscar Terraces - Review of Ins Requirements [DATE].p"
type textarea "x"
type input "CDP Builders-Viscar Terraces - Review of Ins Requirements [DATE]."
type textarea "x"
type input "CDP Builders-Viscar Terraces - Review of Ins Requirements [DATE]"
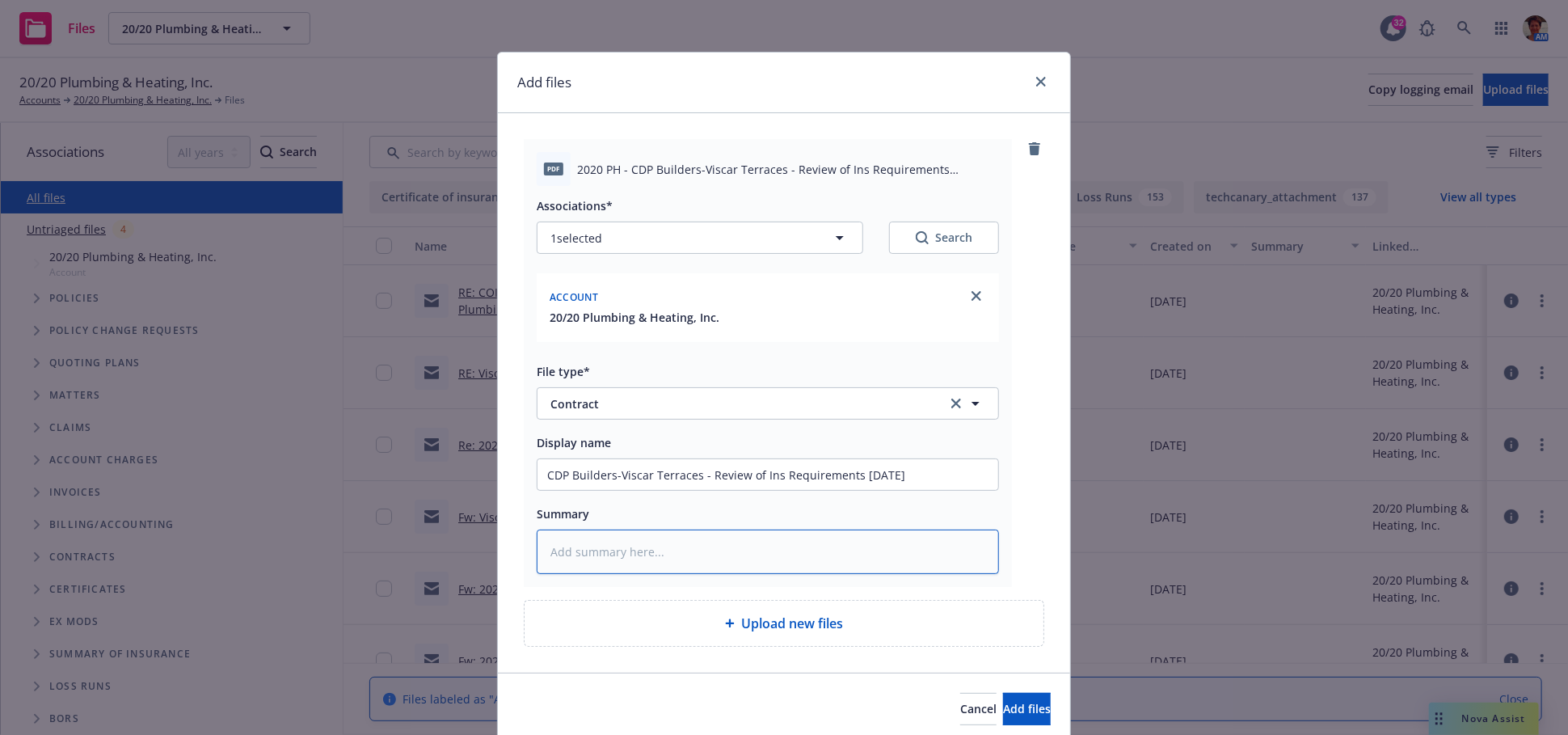
click at [635, 547] on textarea at bounding box center [768, 551] width 463 height 44
paste textarea "CDP Builders-Viscar Terraces - Review of Ins Requirements [DATE].pdf Associatio…"
type textarea "x"
type textarea "CDP Builders-Viscar Terraces - Review of Ins Requirements [DATE].pdf Associatio…"
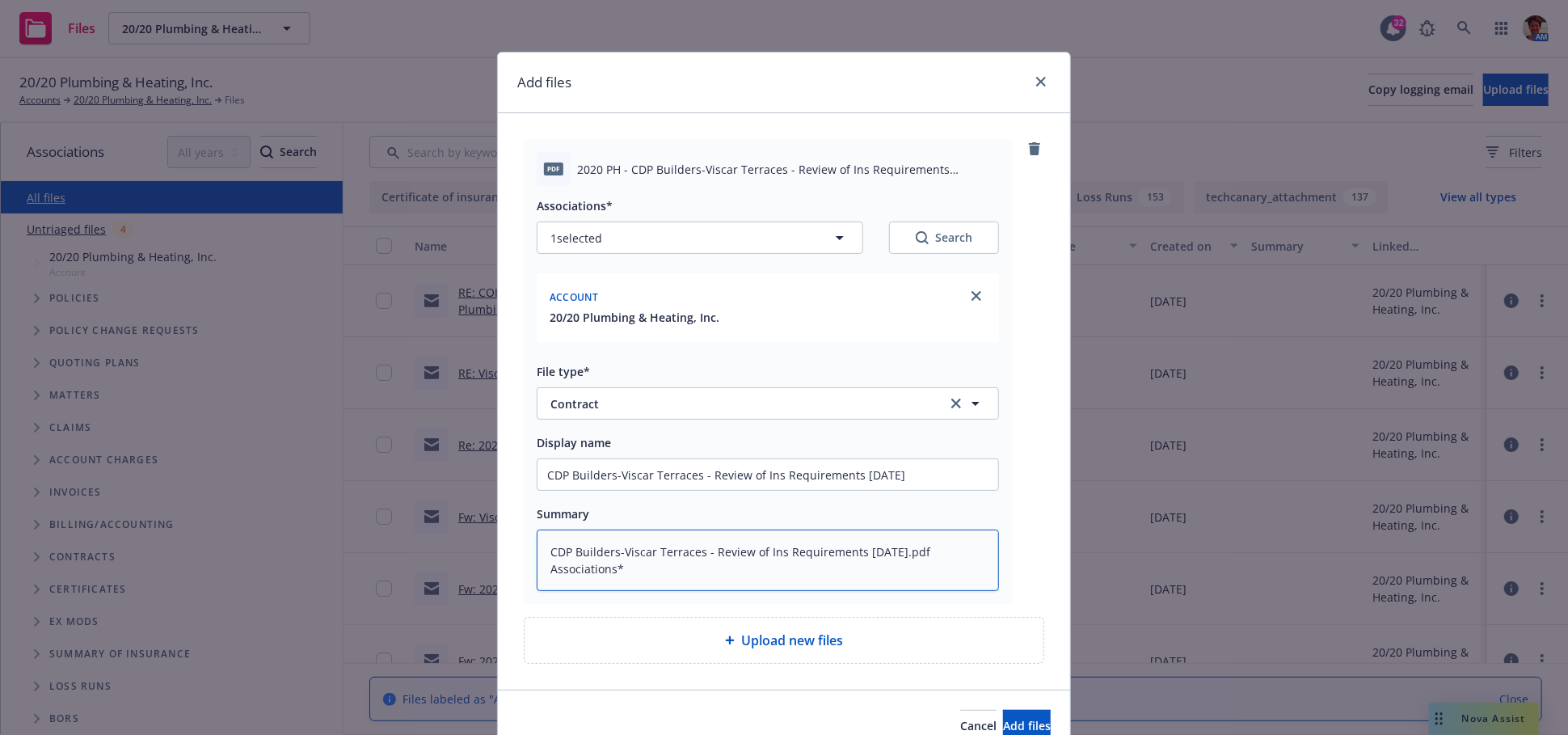
type textarea "x"
type textarea "CDP Builders-Viscar Terraces - Review of Ins Requirements [DATE].pdf Associatio…"
type textarea "x"
type textarea "CDP Builders-Viscar Terraces - Review of Ins Requirements [DATE].pdf Association"
type textarea "x"
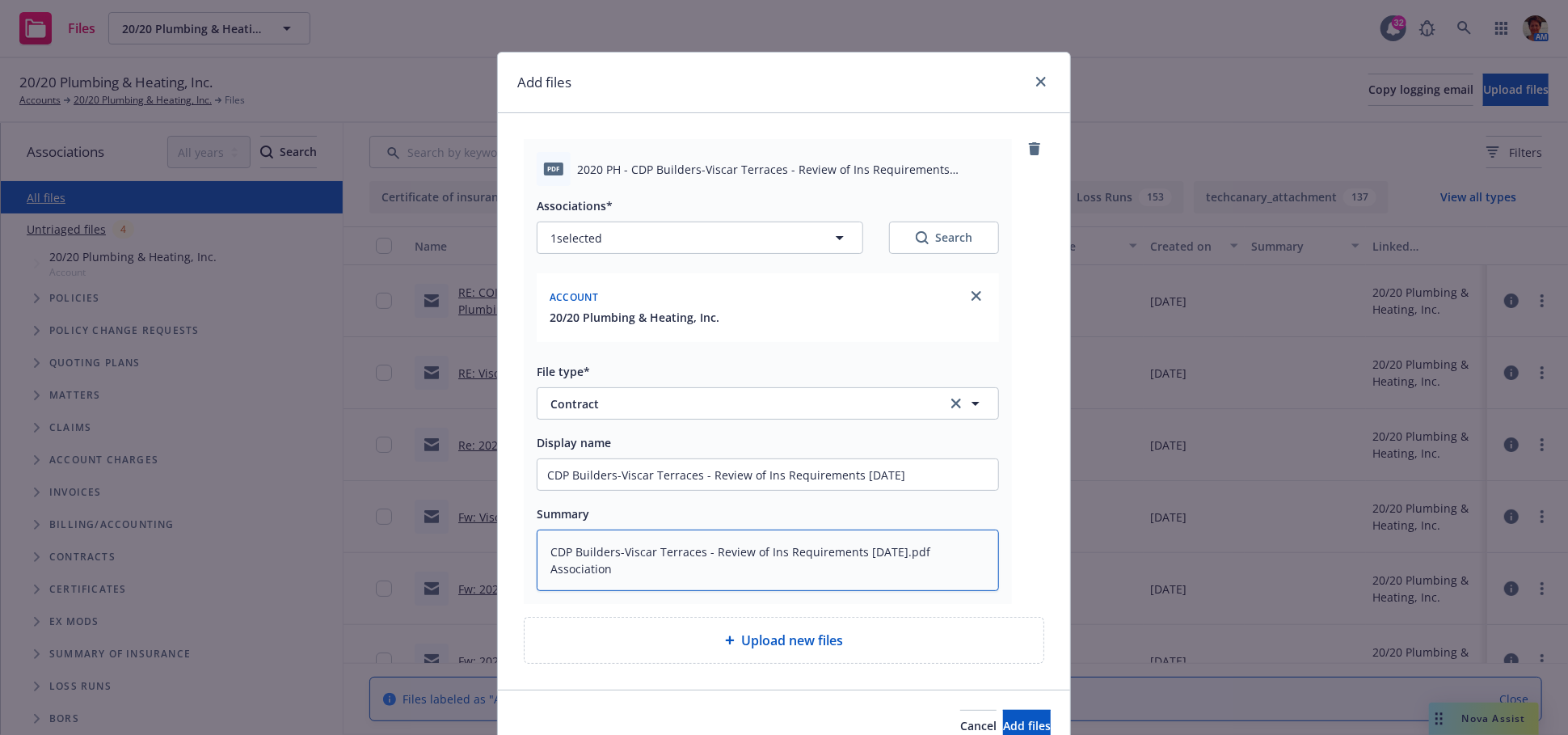
type textarea "CDP Builders-Viscar Terraces - Review of Ins Requirements [DATE].pdf Associatio"
type textarea "x"
type textarea "CDP Builders-Viscar Terraces - Review of Ins Requirements [DATE].pdf Associati"
type textarea "x"
type textarea "CDP Builders-Viscar Terraces - Review of Ins Requirements [DATE].pdf Associat"
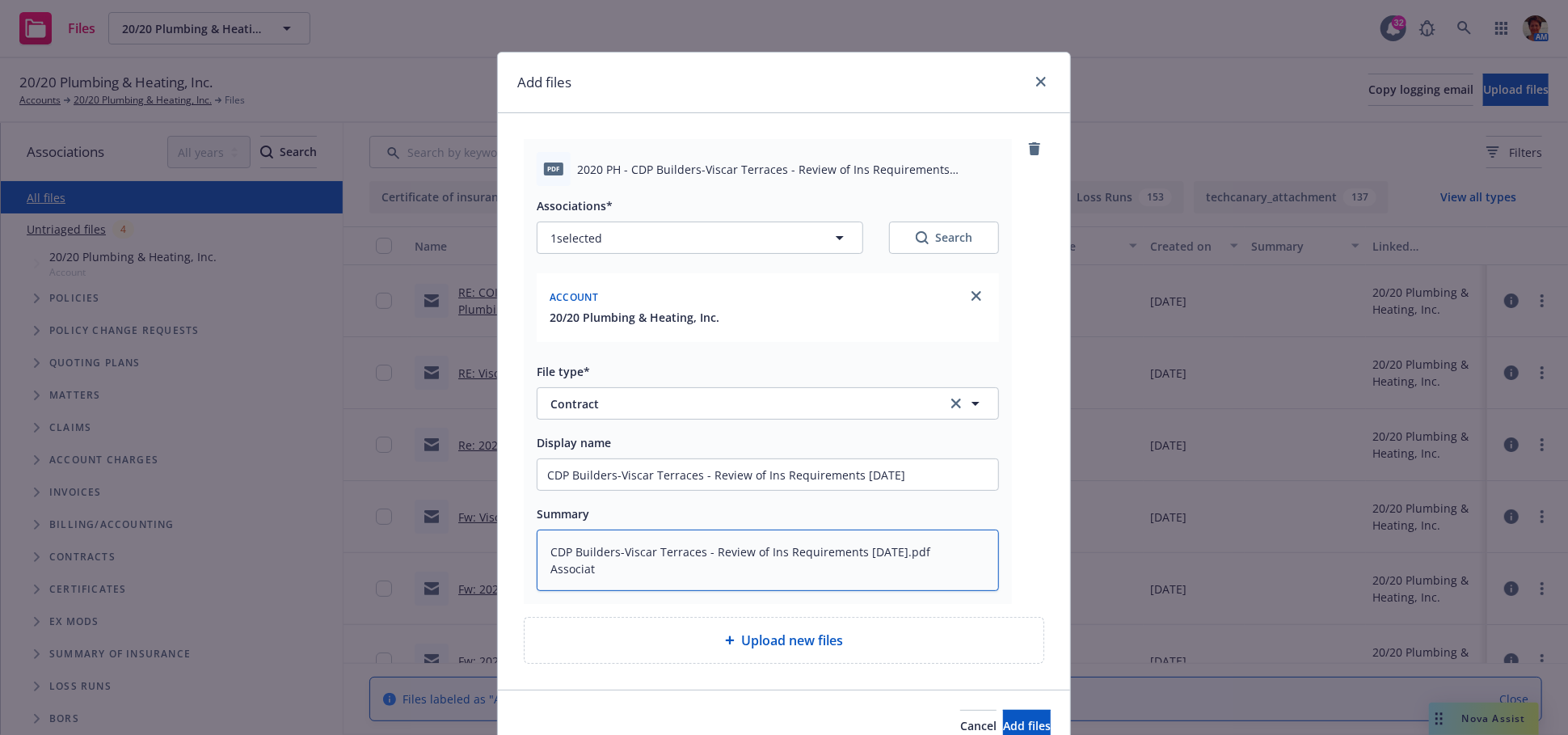
type textarea "x"
type textarea "CDP Builders-Viscar Terraces - Review of Ins Requirements [DATE].pdf Associa"
type textarea "x"
type textarea "CDP Builders-Viscar Terraces - Review of Ins Requirements [DATE].pdf Associ"
type textarea "x"
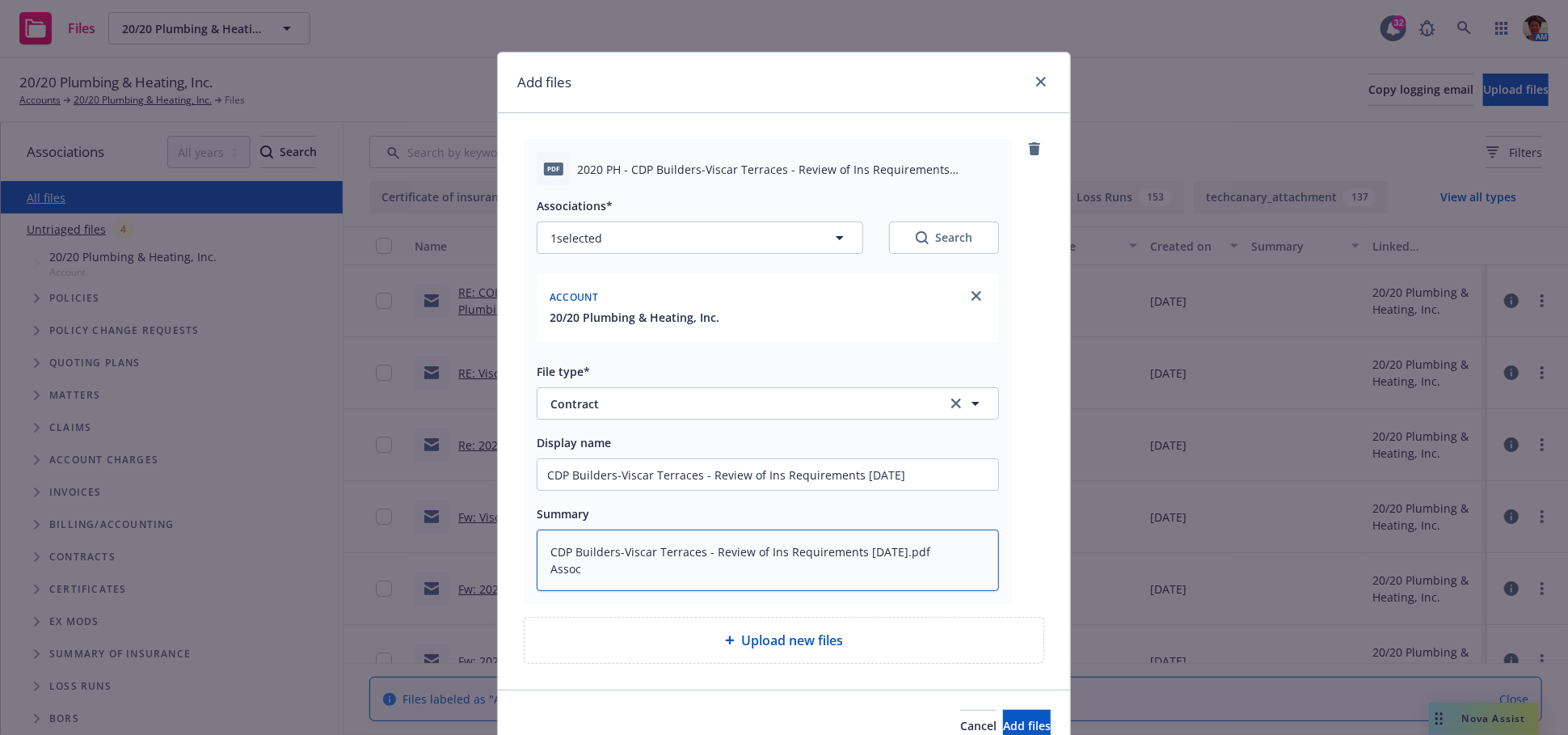
type textarea "CDP Builders-Viscar Terraces - Review of Ins Requirements [DATE].pdf Asso"
type textarea "x"
type textarea "CDP Builders-Viscar Terraces - Review of Ins Requirements [DATE].pdf Ass"
type textarea "x"
type textarea "CDP Builders-Viscar Terraces - Review of Ins Requirements [DATE].pdf As"
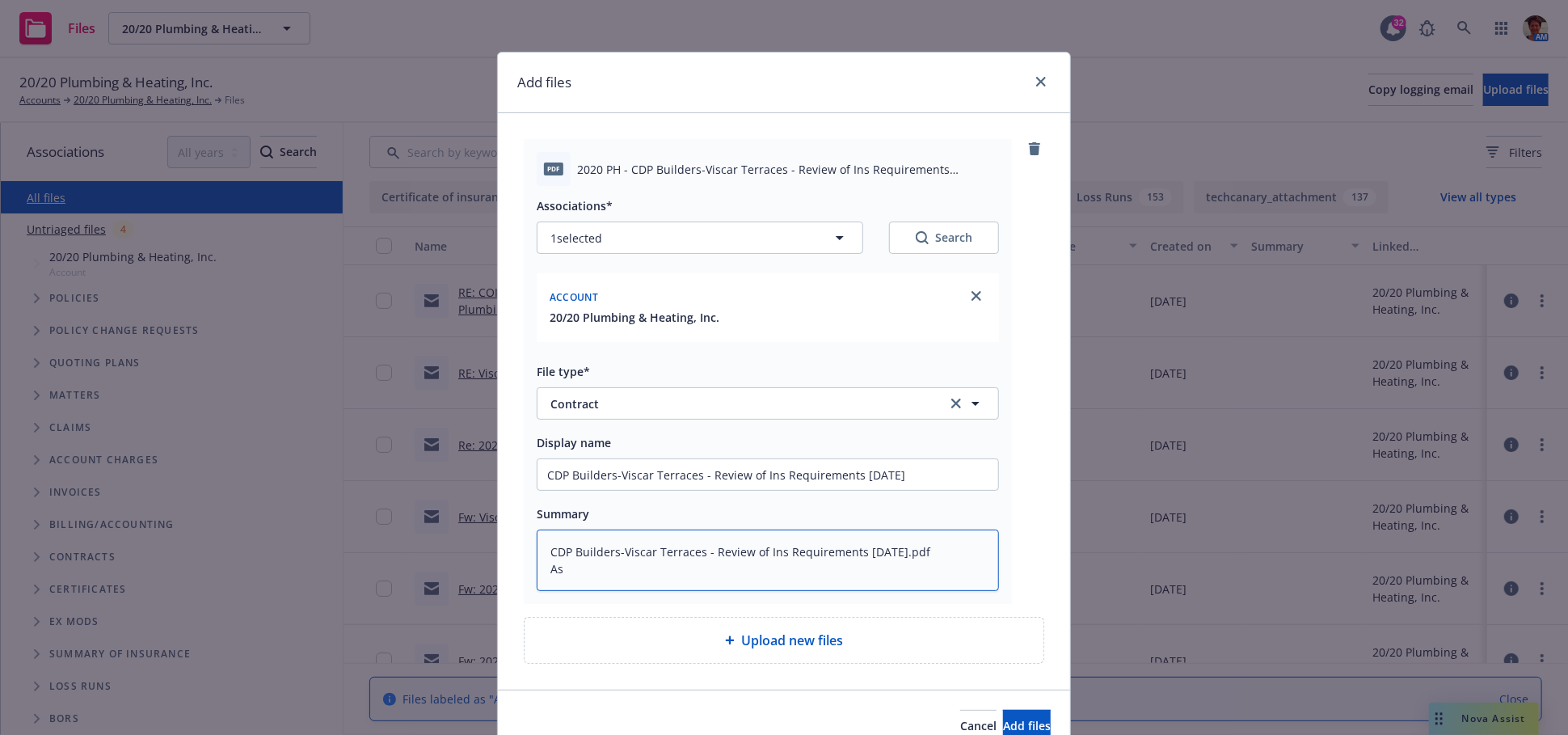
type textarea "x"
type textarea "CDP Builders-Viscar Terraces - Review of Ins Requirements [DATE].pdf A"
type textarea "x"
type textarea "CDP Builders-Viscar Terraces - Review of Ins Requirements [DATE].pdf"
type textarea "x"
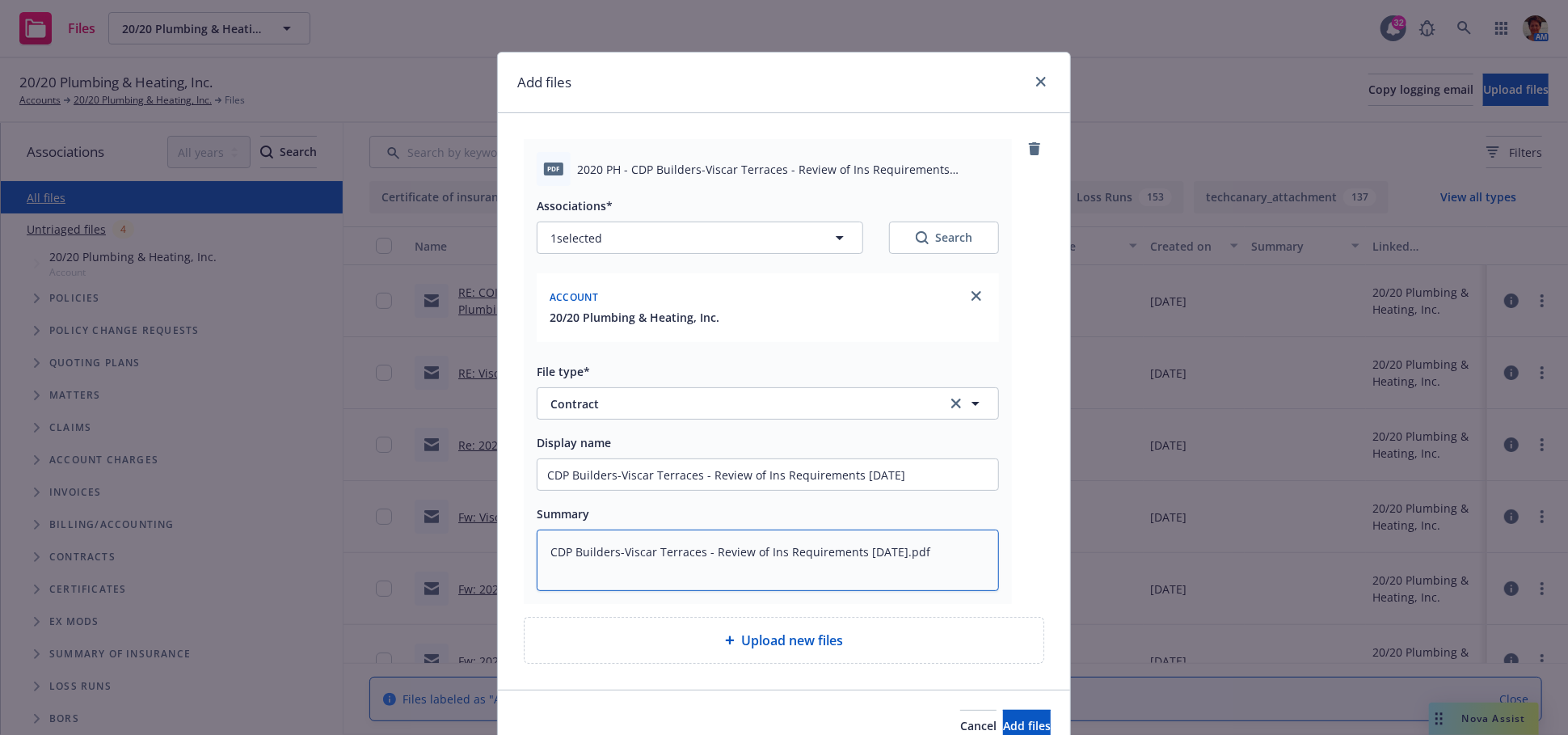
type textarea "CDP Builders-Viscar Terraces - Review of Ins Requirements [DATE].pdf"
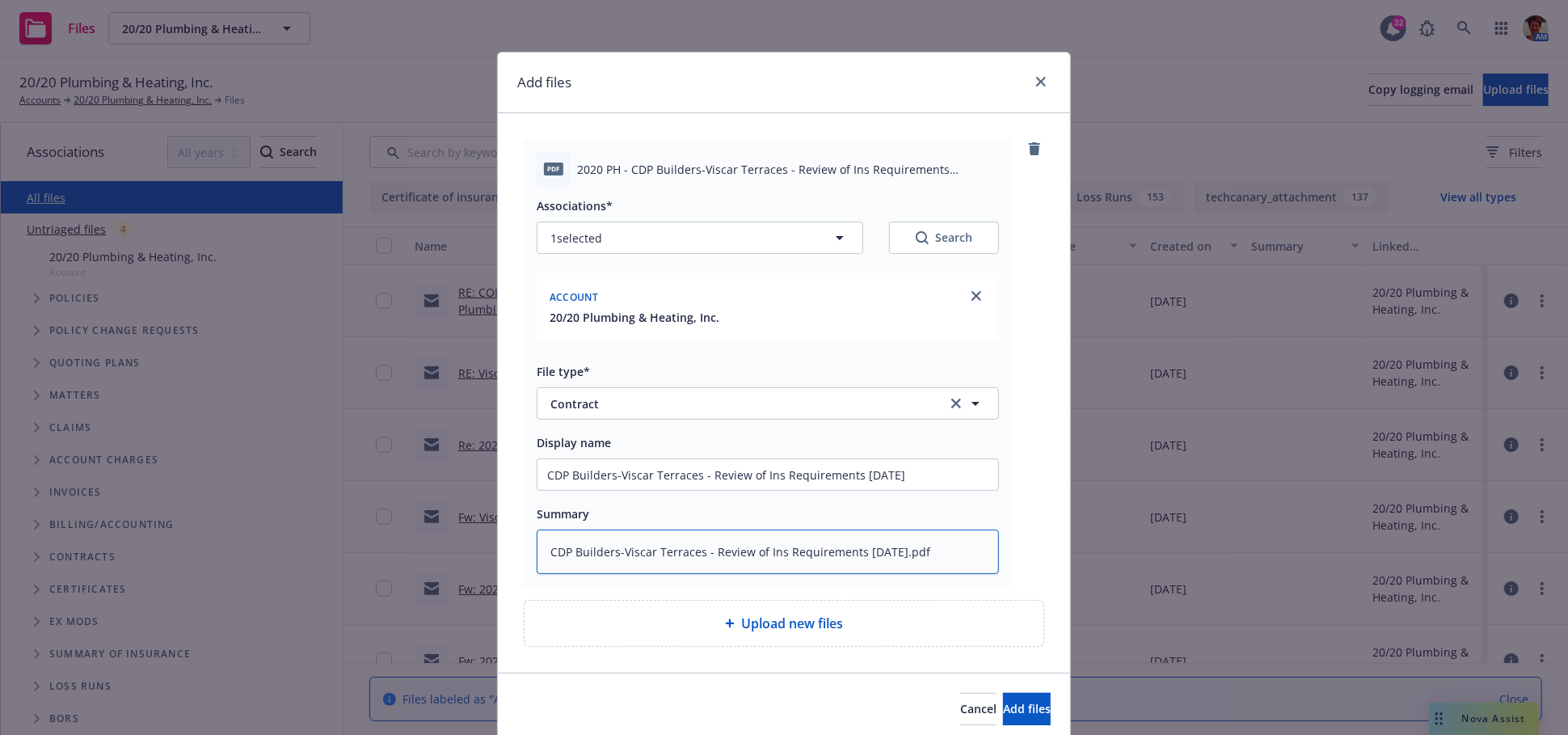
type textarea "x"
type textarea "CDP Builders-Viscar Terraces - Review of Ins Requirements [DATE].pd"
type textarea "x"
type textarea "CDP Builders-Viscar Terraces - Review of Ins Requirements [DATE].p"
type textarea "x"
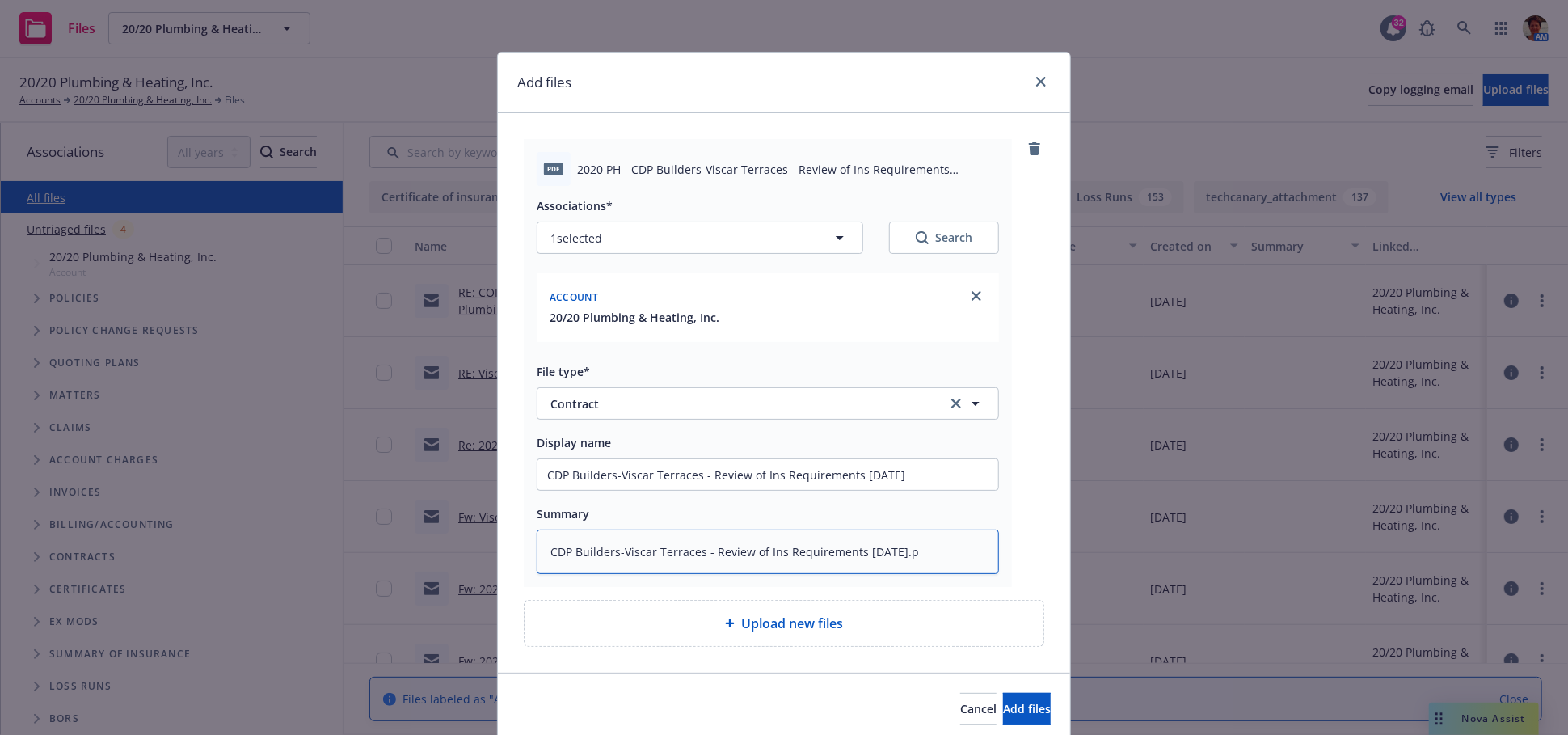
type textarea "CDP Builders-Viscar Terraces - Review of Ins Requirements [DATE]."
type textarea "x"
type textarea "CDP Builders-Viscar Terraces - Review of Ins Requirements [DATE]"
click at [1003, 710] on span "Add files" at bounding box center [1026, 709] width 48 height 15
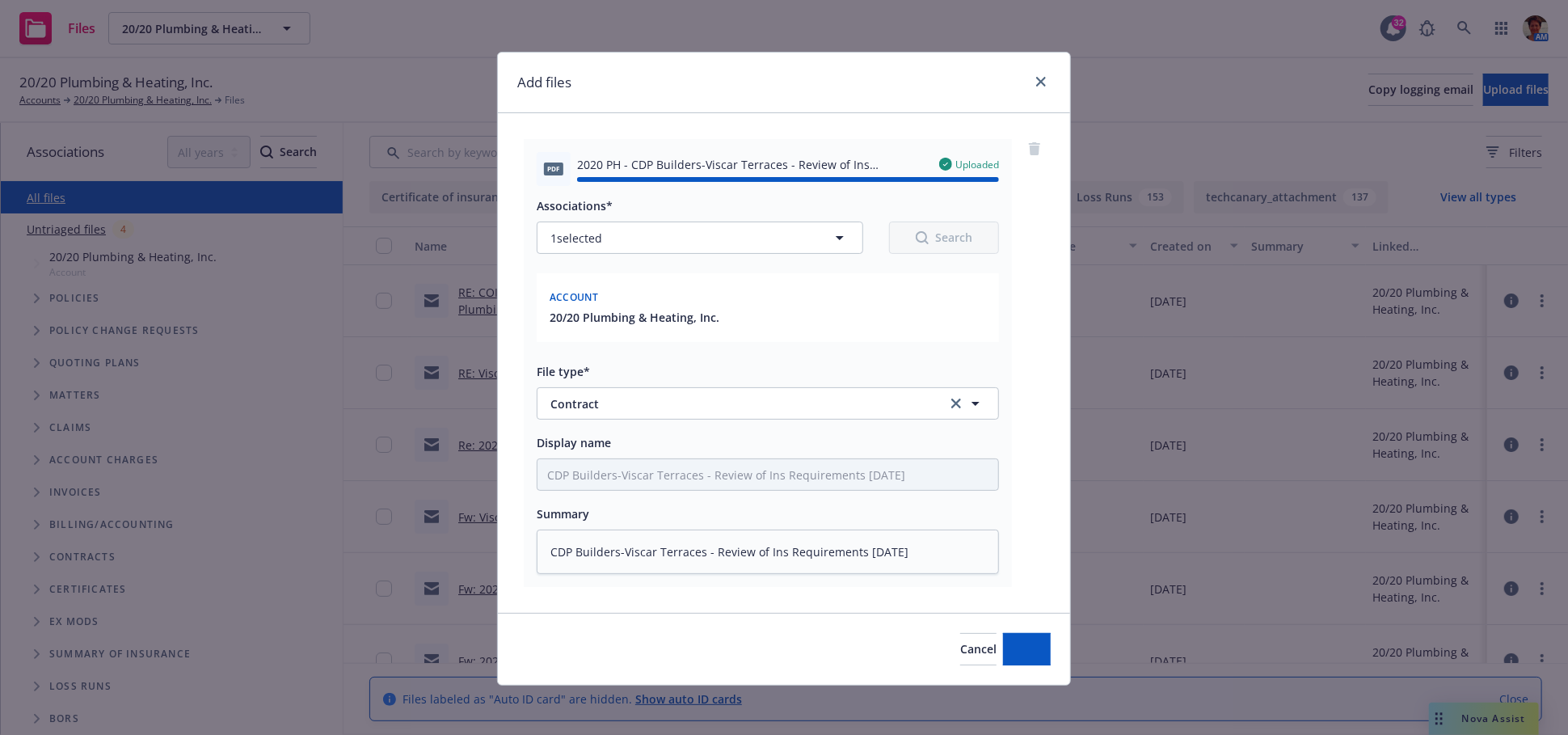
type textarea "x"
